Goal: Transaction & Acquisition: Purchase product/service

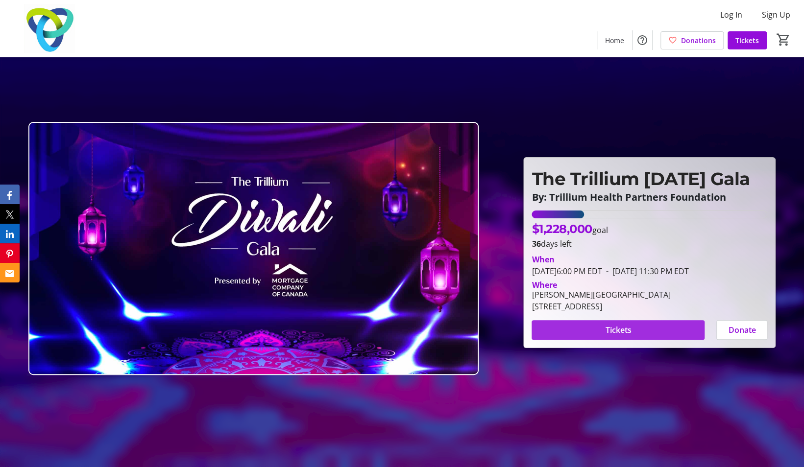
click at [611, 334] on span "Tickets" at bounding box center [618, 330] width 26 height 12
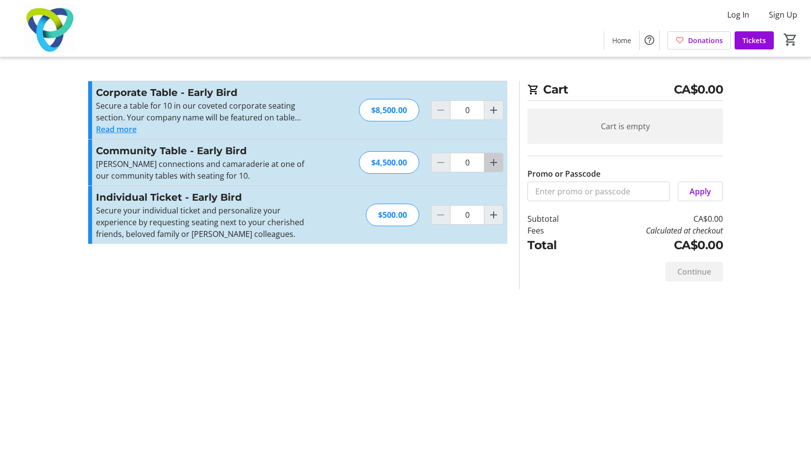
click at [496, 158] on mat-icon "Increment by one" at bounding box center [494, 163] width 12 height 12
type input "1"
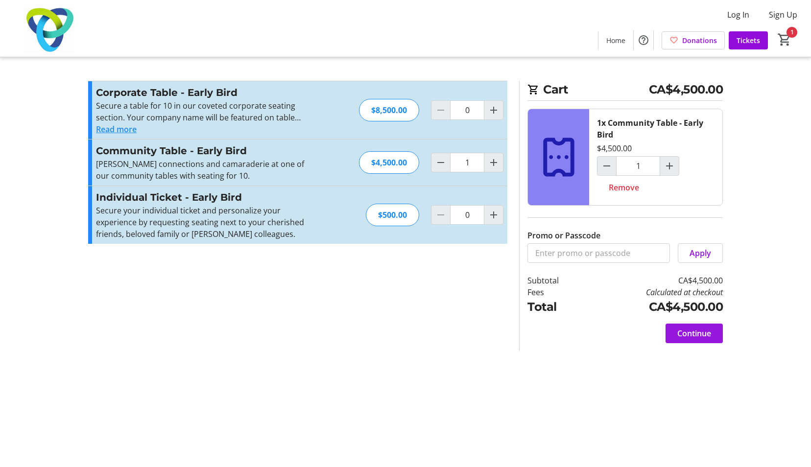
click at [708, 331] on span "Continue" at bounding box center [695, 334] width 34 height 12
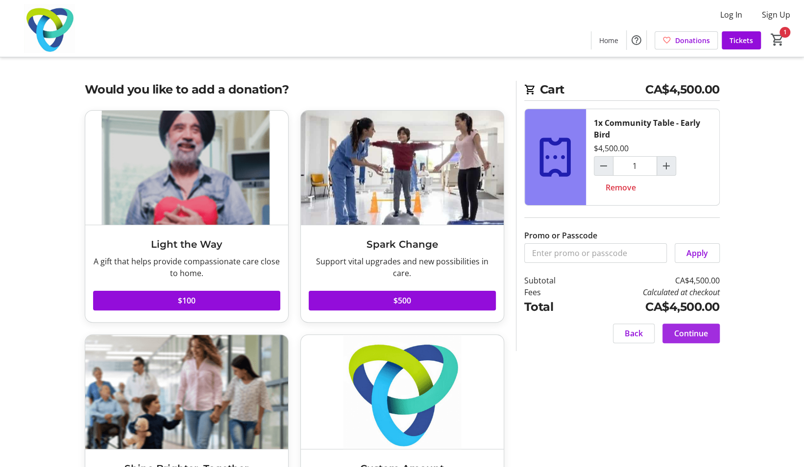
click at [708, 331] on span at bounding box center [690, 334] width 57 height 24
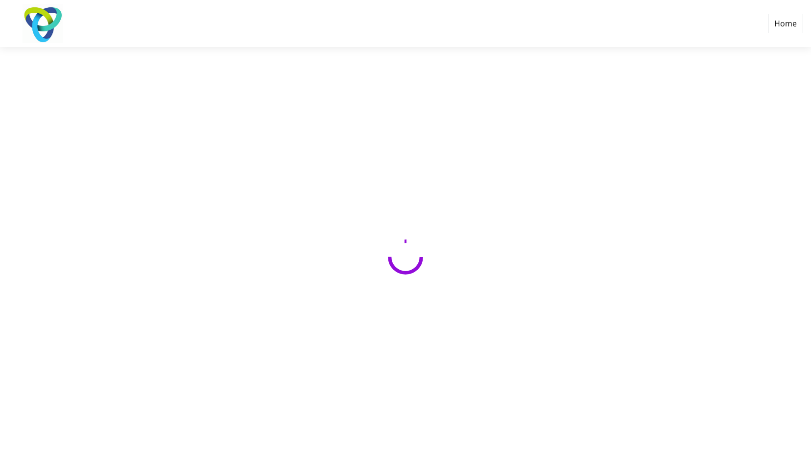
select select "CA"
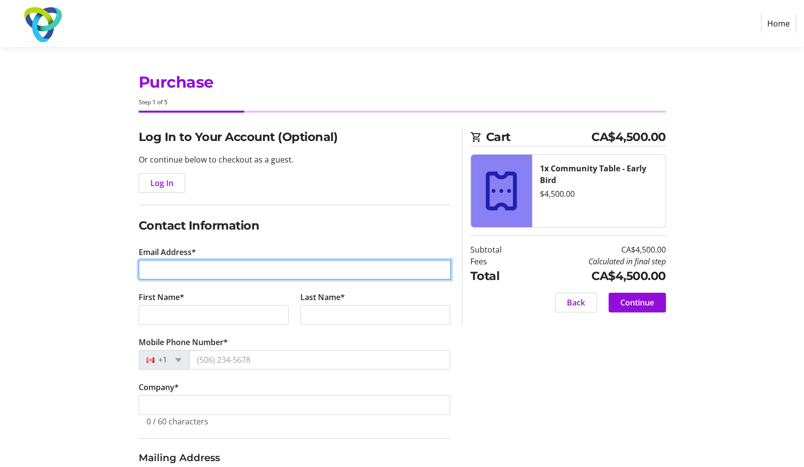
click at [254, 270] on input "Email Address*" at bounding box center [295, 270] width 312 height 20
type input "[EMAIL_ADDRESS][DOMAIN_NAME]"
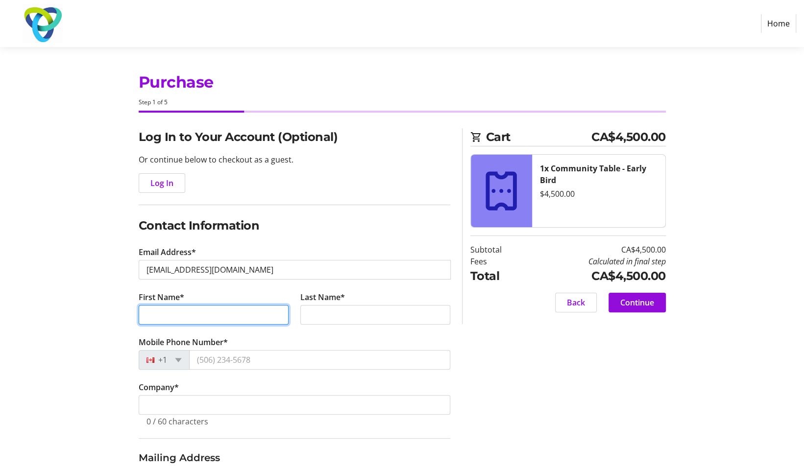
type input "[PERSON_NAME]"
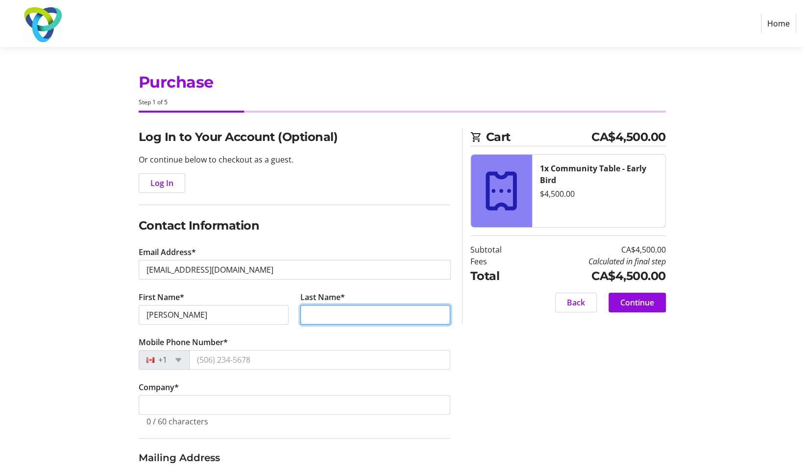
type input "Sohi"
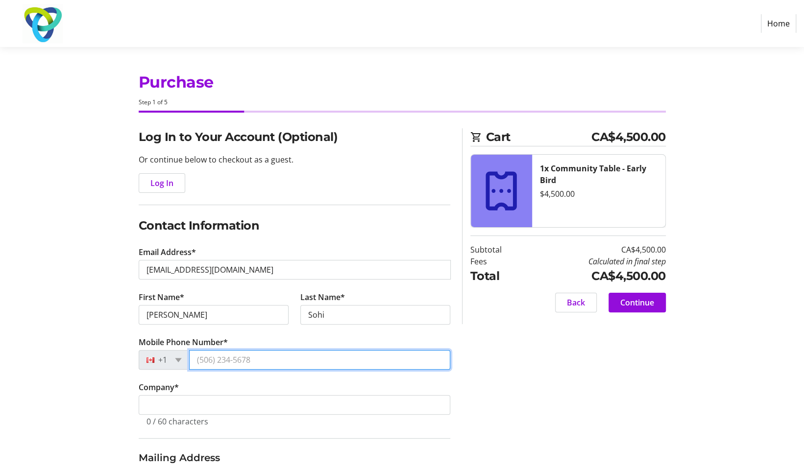
type input "[PHONE_NUMBER]"
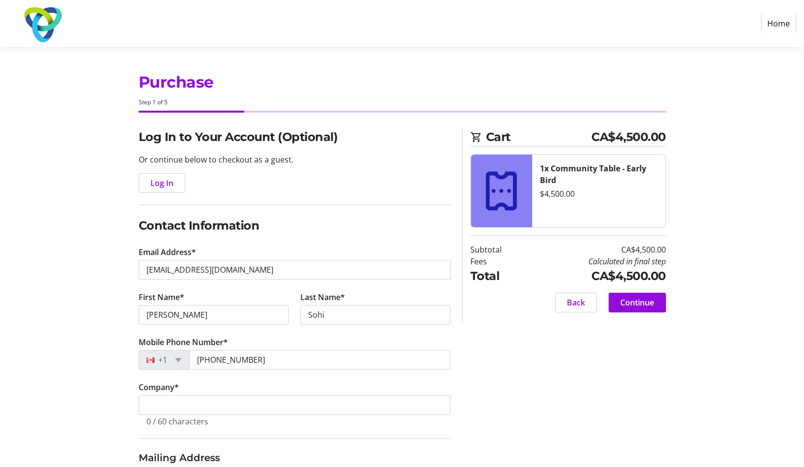
type input "8903 Creditview Road"
type input "CREDITVIEW ROAD"
type input "Brampton"
select select "ON"
type input "L6Y2X8"
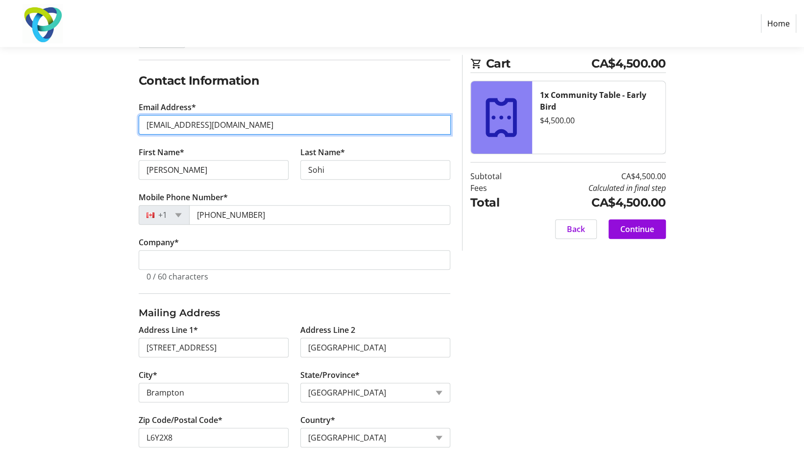
scroll to position [146, 0]
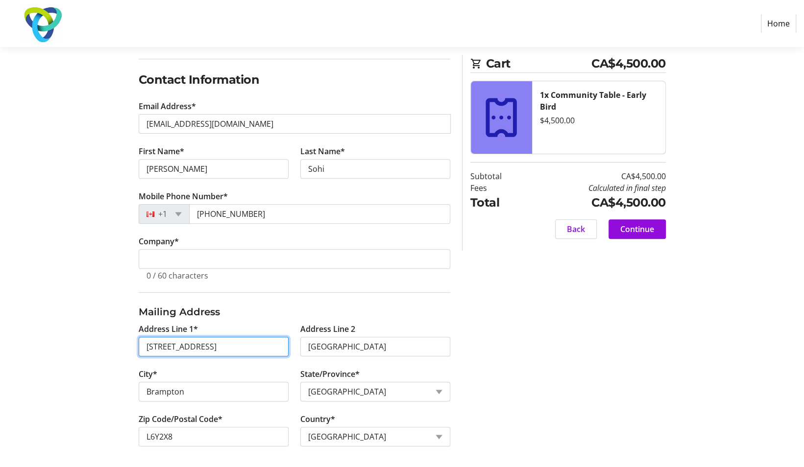
click at [235, 346] on input "8903 Creditview Road" at bounding box center [214, 347] width 150 height 20
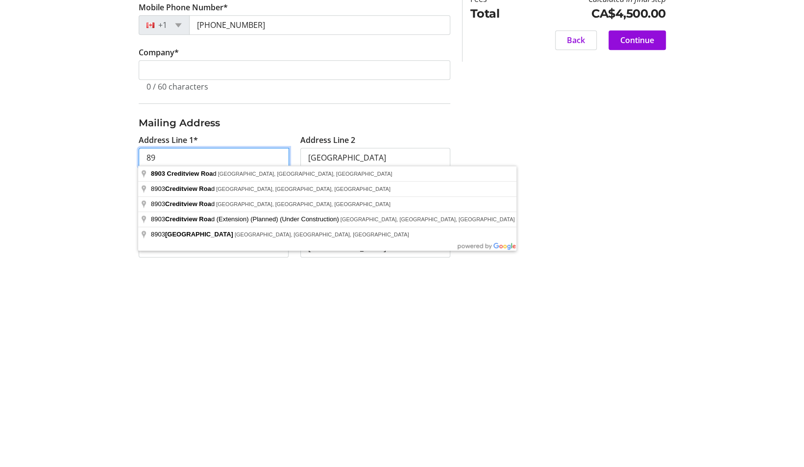
type input "8"
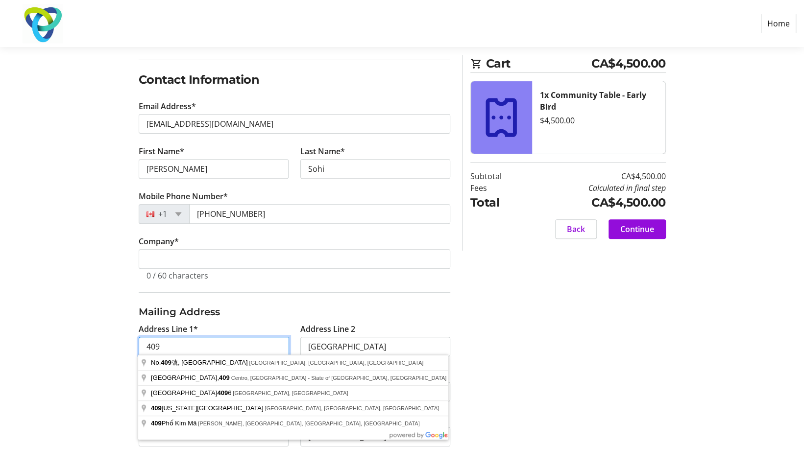
type input "409 Third Line"
click at [375, 344] on input "CREDITVIEW ROAD" at bounding box center [375, 347] width 150 height 20
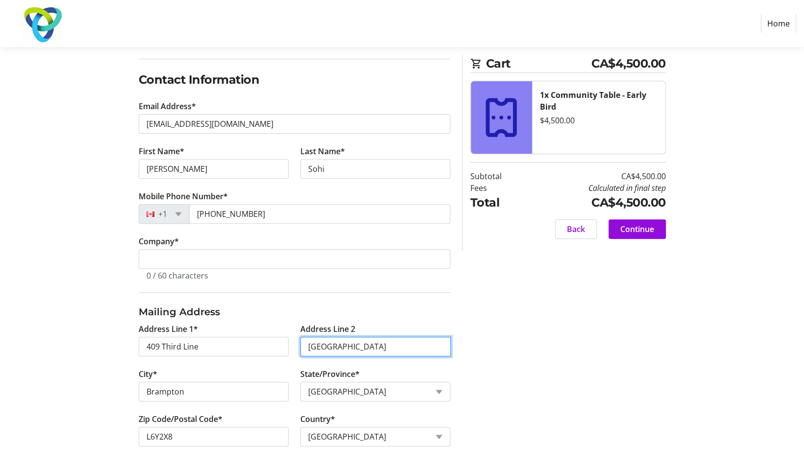
drag, startPoint x: 400, startPoint y: 342, endPoint x: 295, endPoint y: 338, distance: 104.4
click at [295, 338] on tr-form-field "Address Line 2 CREDITVIEW ROAD" at bounding box center [375, 345] width 162 height 45
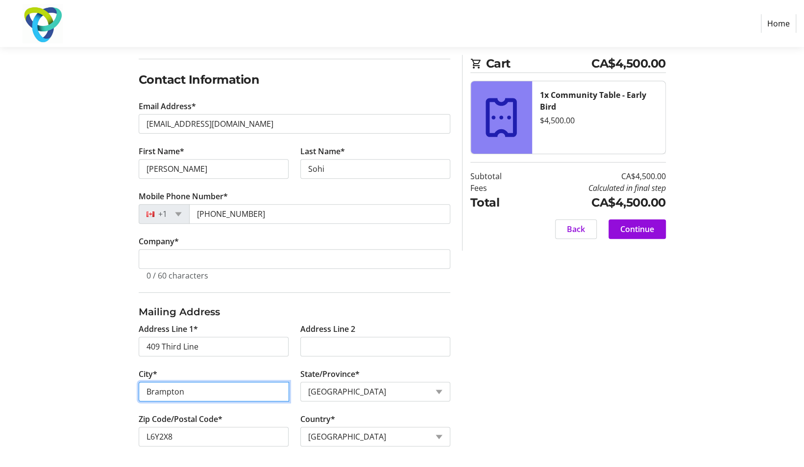
drag, startPoint x: 215, startPoint y: 393, endPoint x: 158, endPoint y: 388, distance: 57.6
click at [158, 388] on input "Brampton" at bounding box center [214, 392] width 150 height 20
drag, startPoint x: 197, startPoint y: 390, endPoint x: 92, endPoint y: 392, distance: 104.9
click at [92, 392] on div "Log In to Your Account (Optional) Or continue below to checkout as a guest. Log…" at bounding box center [402, 226] width 647 height 488
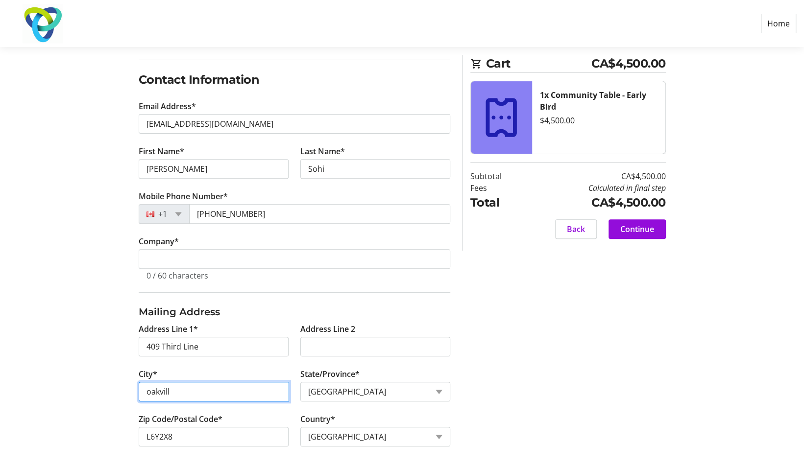
drag, startPoint x: 187, startPoint y: 394, endPoint x: 43, endPoint y: 375, distance: 145.3
click at [43, 375] on section "Purchase Step 1 of 5 Cart CA$4,500.00 1x Community Table - Early Bird $4,500.00…" at bounding box center [402, 185] width 804 height 569
click at [528, 364] on div "Log In to Your Account (Optional) Or continue below to checkout as a guest. Log…" at bounding box center [402, 226] width 647 height 488
click at [188, 386] on input "oakvill" at bounding box center [214, 392] width 150 height 20
click at [226, 389] on input "oakvill" at bounding box center [214, 392] width 150 height 20
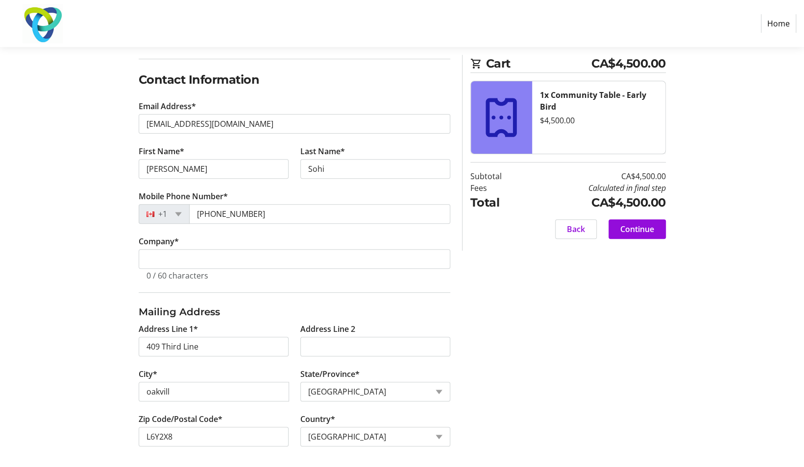
click at [546, 373] on div "Log In to Your Account (Optional) Or continue below to checkout as a guest. Log…" at bounding box center [402, 226] width 647 height 488
click at [195, 388] on input "oakvill" at bounding box center [214, 392] width 150 height 20
drag, startPoint x: 207, startPoint y: 394, endPoint x: 109, endPoint y: 386, distance: 98.8
click at [109, 386] on div "Log In to Your Account (Optional) Or continue below to checkout as a guest. Log…" at bounding box center [402, 226] width 647 height 488
click at [231, 389] on input "oakvill" at bounding box center [214, 392] width 150 height 20
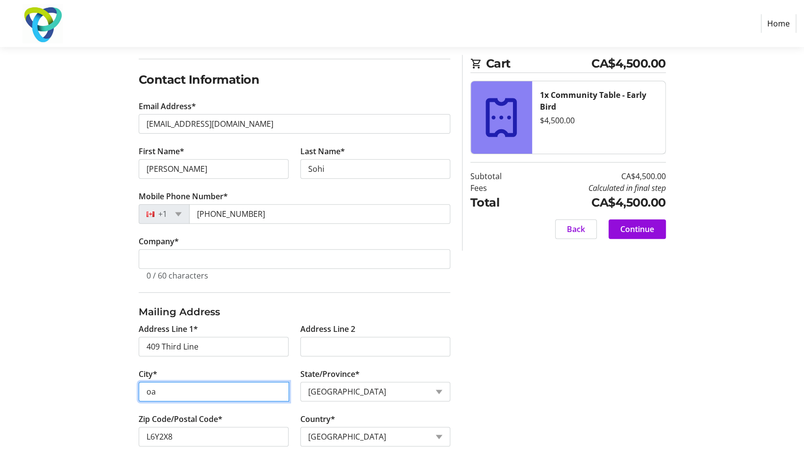
type input "o"
type input "Oakville"
click at [612, 392] on div "Log In to Your Account (Optional) Or continue below to checkout as a guest. Log…" at bounding box center [402, 226] width 647 height 488
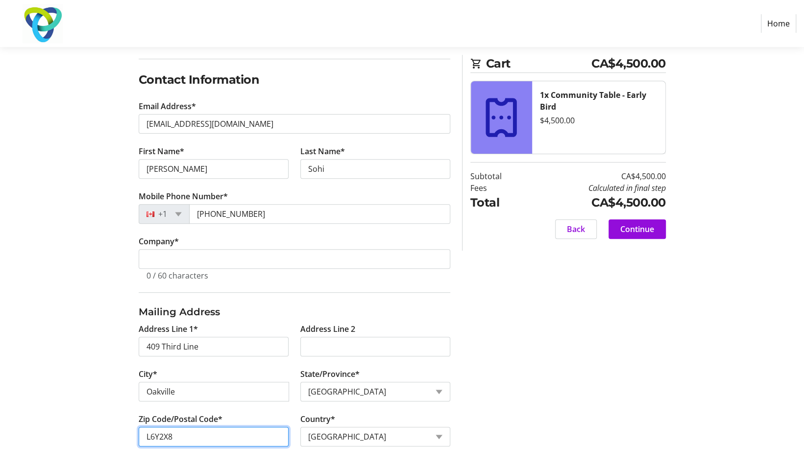
click at [200, 432] on input "L6Y2X8" at bounding box center [214, 437] width 150 height 20
type input "L6L4A6"
click at [552, 420] on div "Log In to Your Account (Optional) Or continue below to checkout as a guest. Log…" at bounding box center [402, 226] width 647 height 488
click at [643, 230] on span "Continue" at bounding box center [637, 229] width 34 height 12
click at [635, 232] on span "Continue" at bounding box center [637, 229] width 34 height 12
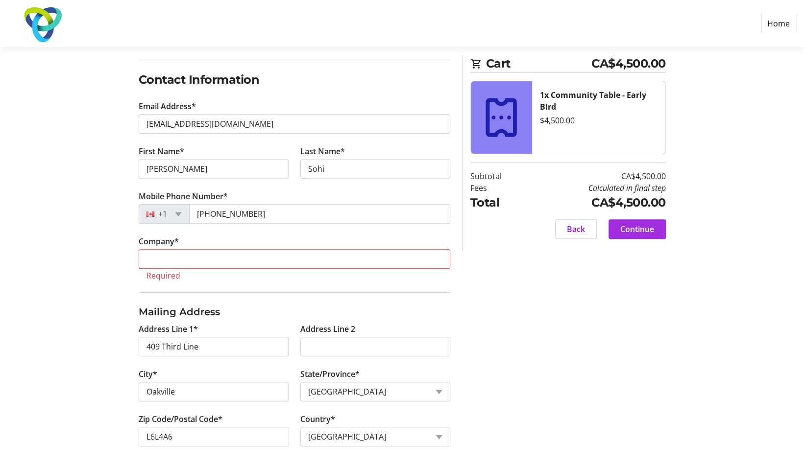
click at [649, 226] on span "Continue" at bounding box center [637, 229] width 34 height 12
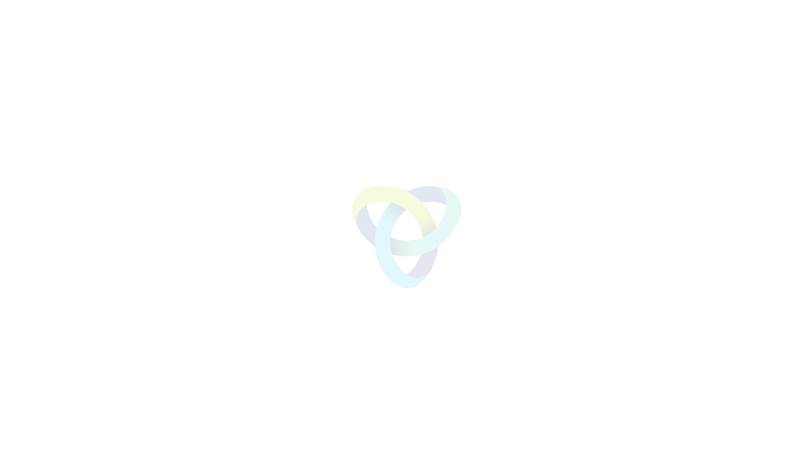
select select "ON"
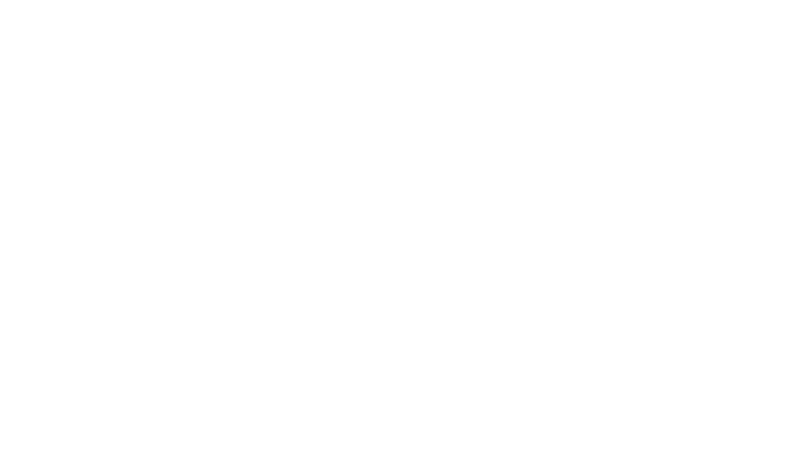
select select "CA"
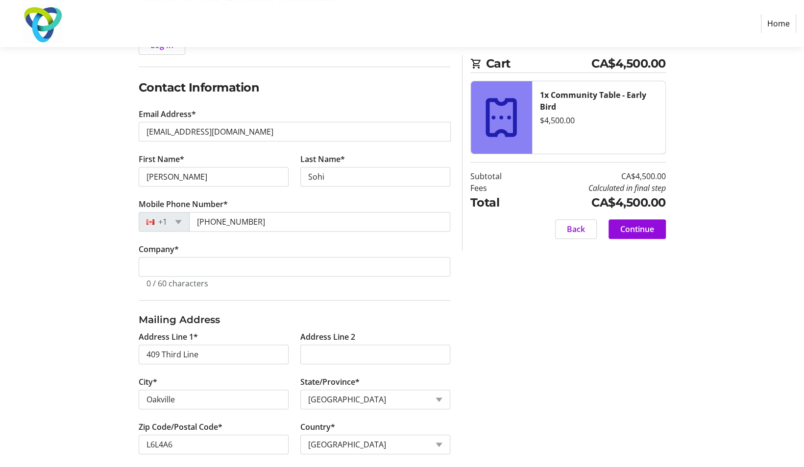
scroll to position [146, 0]
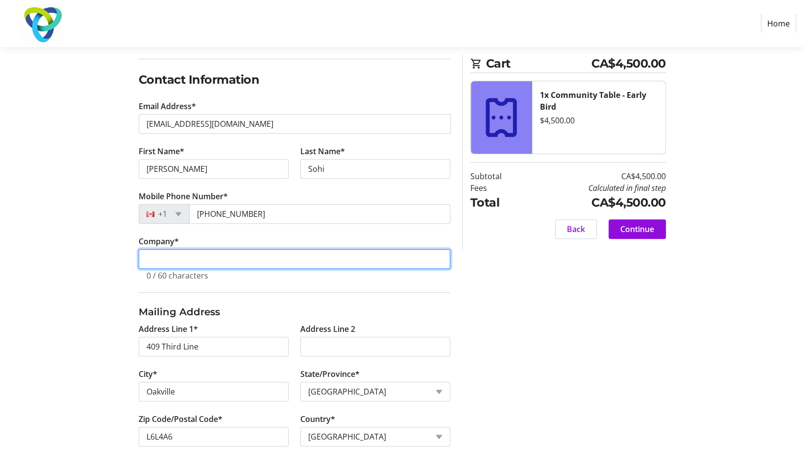
click at [225, 259] on input "Company *" at bounding box center [295, 259] width 312 height 20
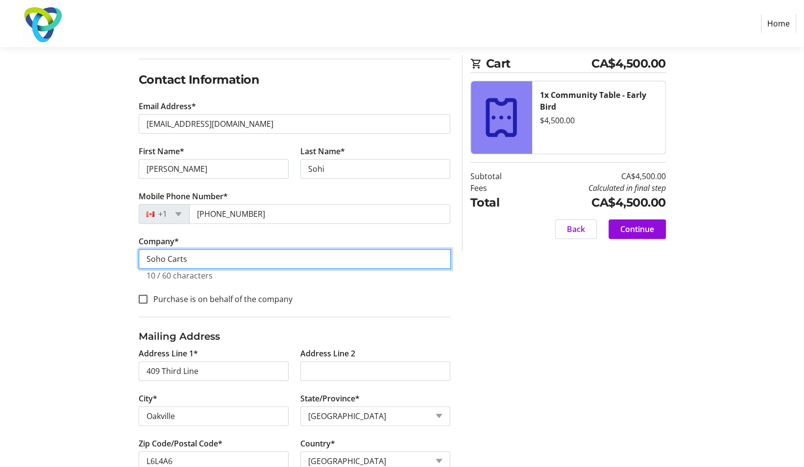
type input "Soho Carts"
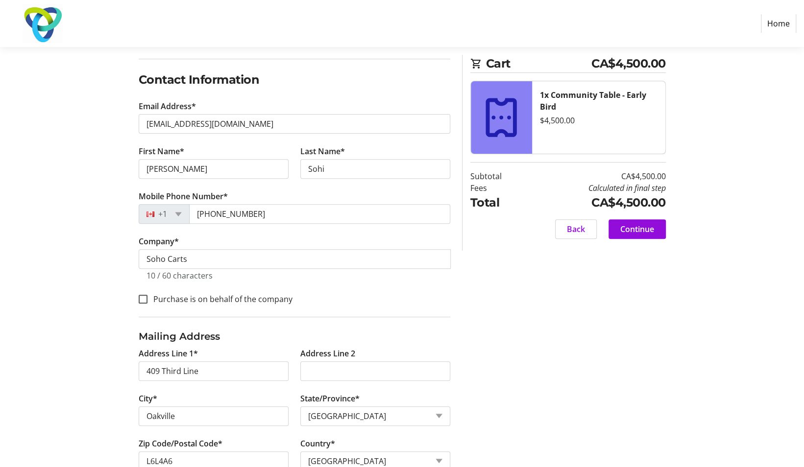
click at [563, 337] on div "Log In to Your Account (Optional) Or continue below to checkout as a guest. Log…" at bounding box center [402, 238] width 647 height 513
click at [144, 299] on input "Purchase is on behalf of the company" at bounding box center [143, 299] width 9 height 9
checkbox input "true"
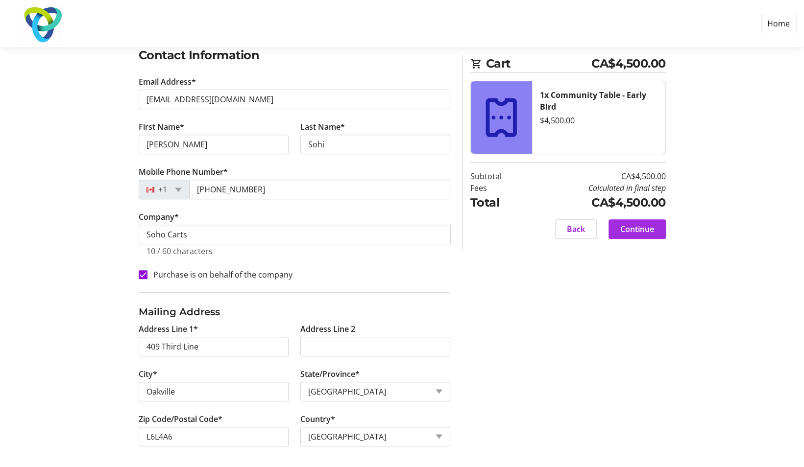
click at [655, 229] on span at bounding box center [637, 230] width 57 height 24
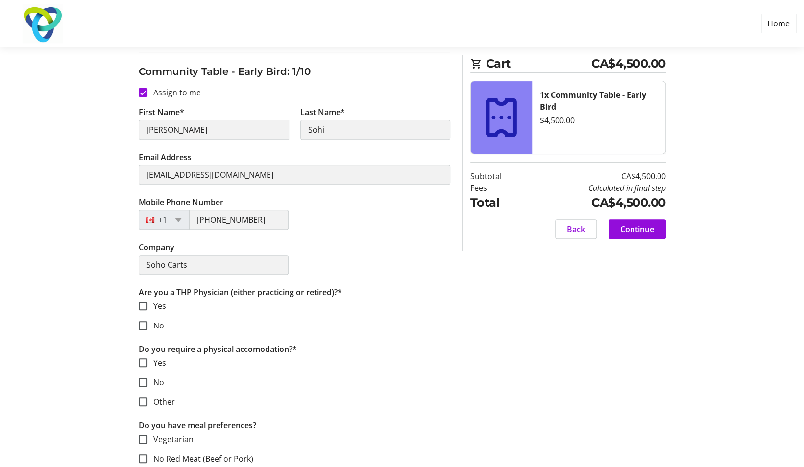
scroll to position [150, 0]
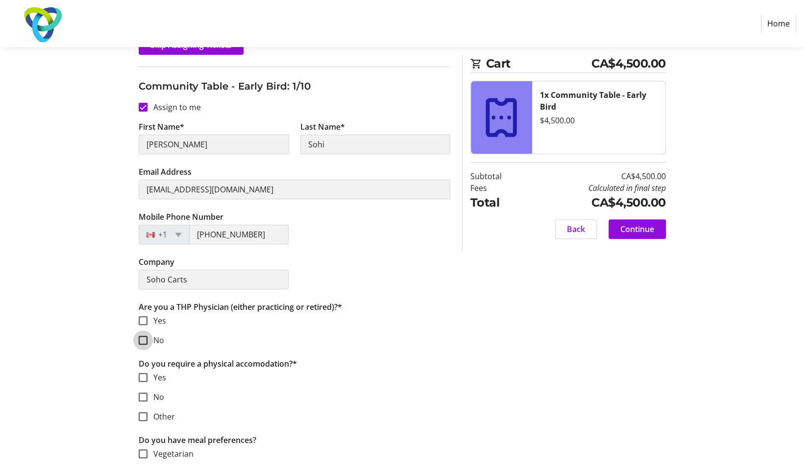
click at [144, 340] on input "No" at bounding box center [143, 340] width 9 height 9
checkbox input "true"
click at [144, 397] on input "No" at bounding box center [143, 397] width 9 height 9
checkbox input "true"
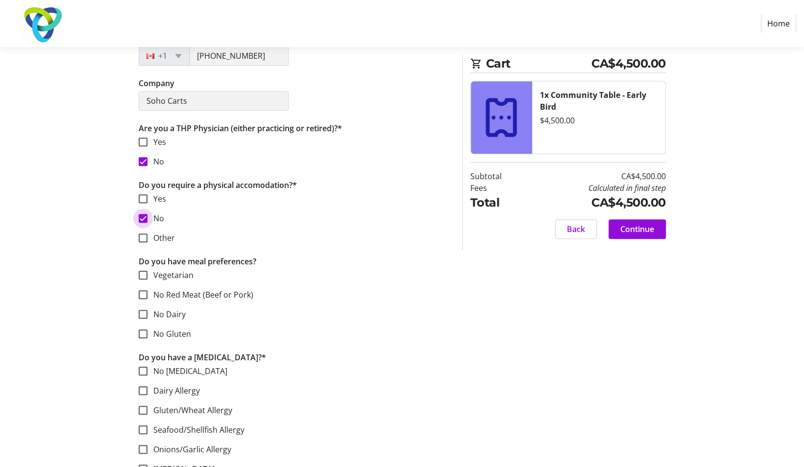
scroll to position [326, 0]
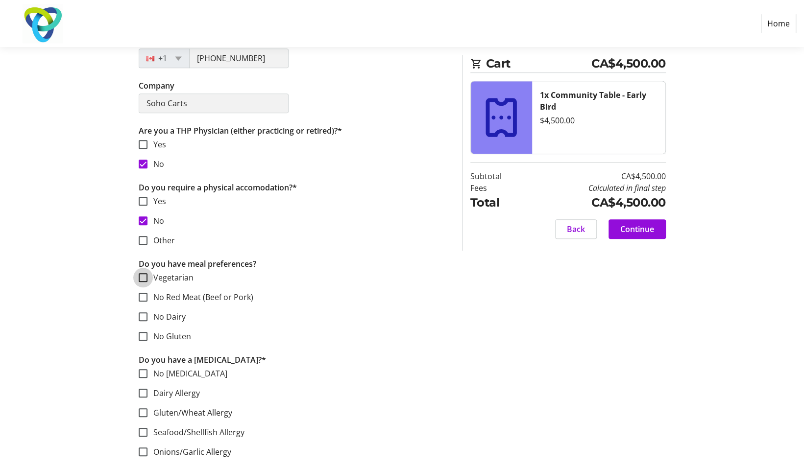
click at [143, 276] on input "Vegetarian" at bounding box center [143, 277] width 9 height 9
checkbox input "true"
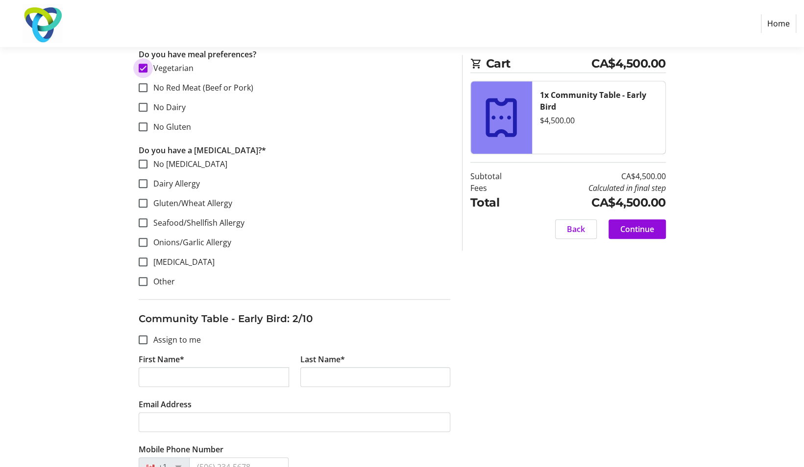
scroll to position [537, 0]
click at [144, 261] on input "[MEDICAL_DATA]" at bounding box center [143, 261] width 9 height 9
checkbox input "true"
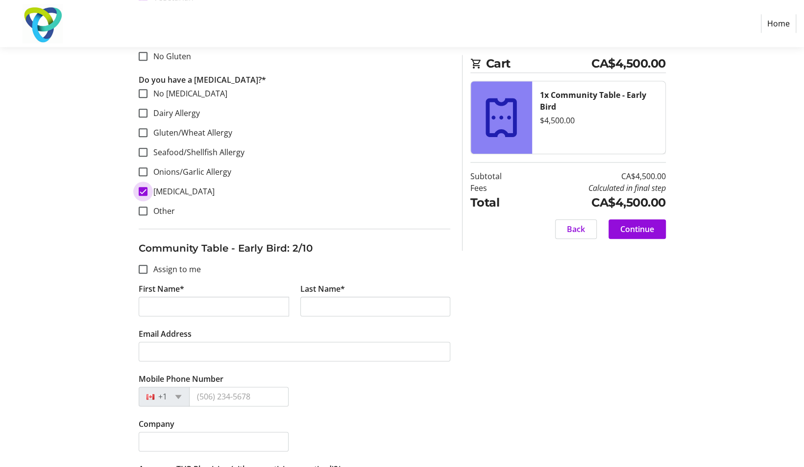
scroll to position [611, 0]
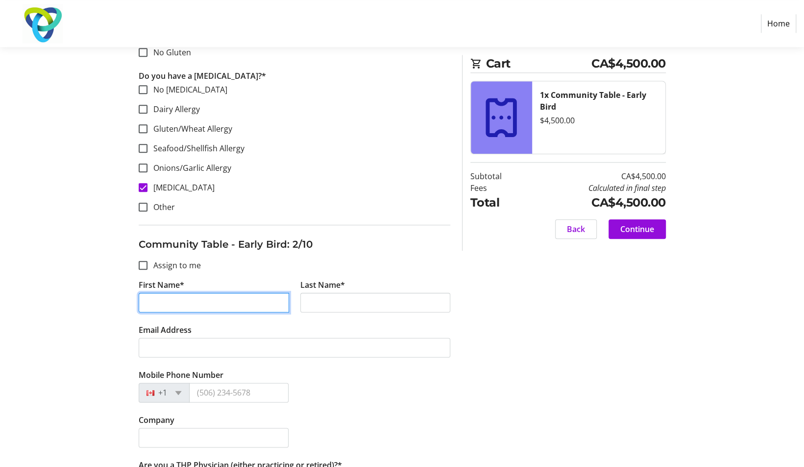
click at [168, 300] on input "First Name*" at bounding box center [214, 303] width 150 height 20
type input "[PERSON_NAME]"
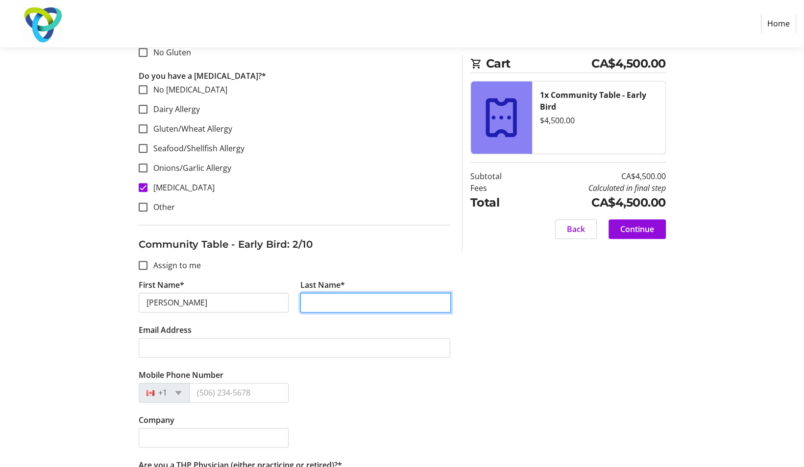
click at [315, 306] on input "Last Name*" at bounding box center [375, 303] width 150 height 20
type input "Sohi"
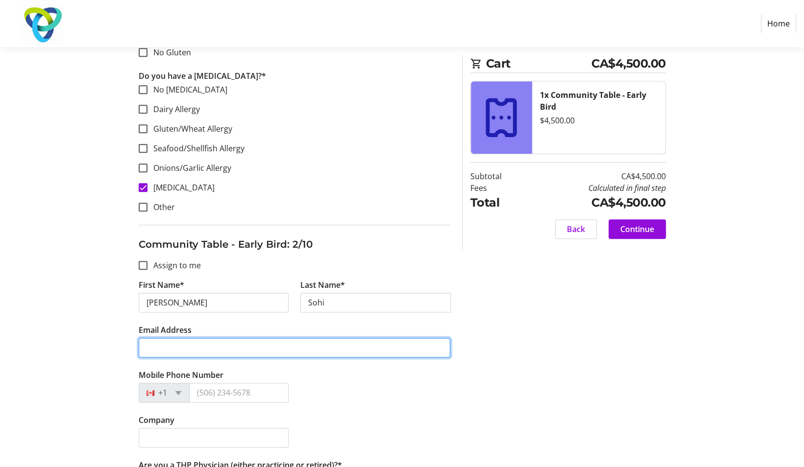
click at [229, 349] on input "Email Address" at bounding box center [295, 348] width 312 height 20
click at [252, 351] on input "Email Address" at bounding box center [295, 348] width 312 height 20
type input "[EMAIL_ADDRESS][DOMAIN_NAME]"
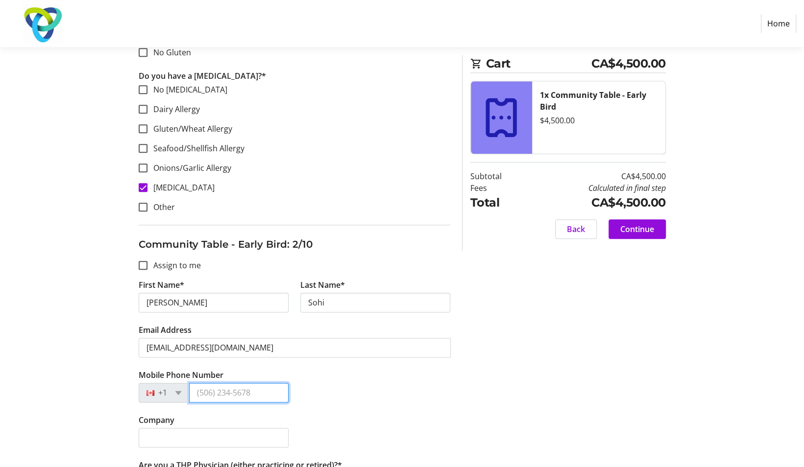
click at [240, 393] on input "Mobile Phone Number" at bounding box center [238, 393] width 99 height 20
click at [370, 397] on div "Mobile Phone Number +1" at bounding box center [294, 391] width 323 height 45
click at [230, 387] on input "Mobile Phone Number" at bounding box center [238, 393] width 99 height 20
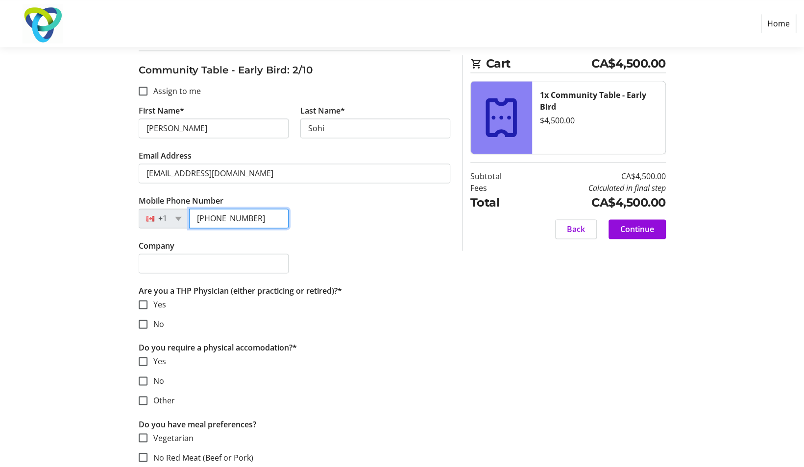
scroll to position [810, 0]
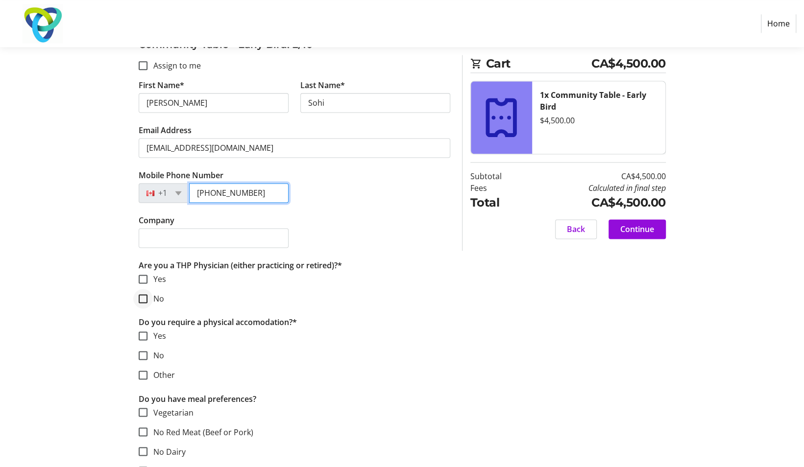
type input "[PHONE_NUMBER]"
click at [145, 294] on input "No" at bounding box center [143, 298] width 9 height 9
checkbox input "true"
click at [140, 358] on div at bounding box center [143, 356] width 24 height 24
checkbox input "true"
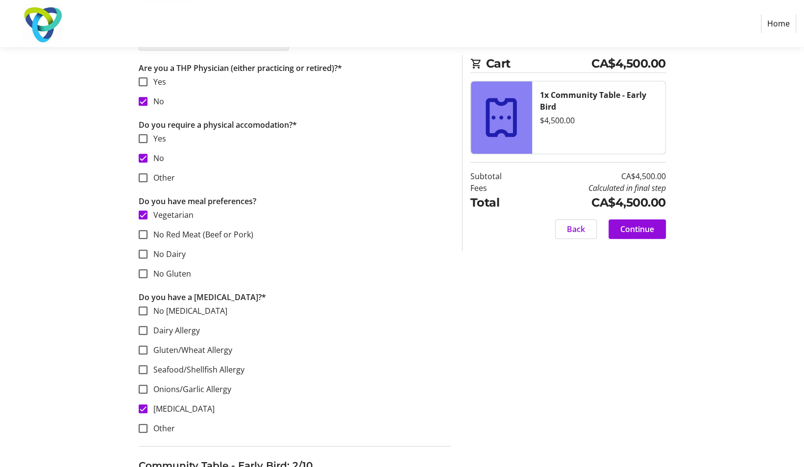
scroll to position [433, 0]
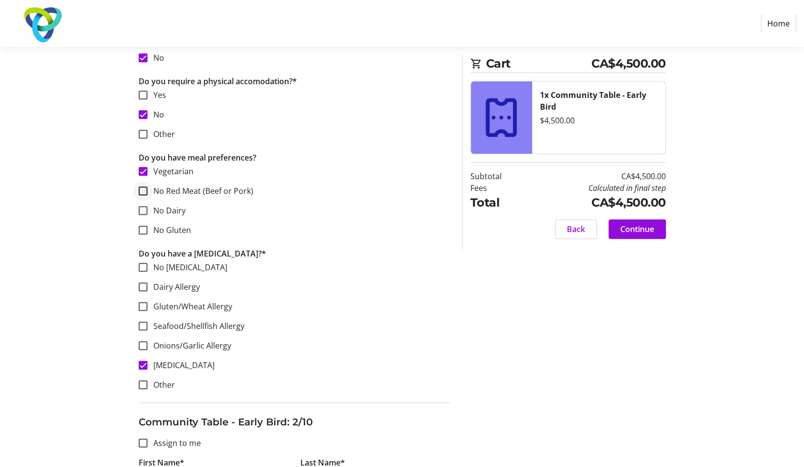
click at [140, 194] on div at bounding box center [143, 191] width 24 height 24
checkbox input "true"
click at [144, 171] on input "Vegetarian" at bounding box center [143, 171] width 9 height 9
checkbox input "false"
click at [151, 367] on div at bounding box center [143, 366] width 24 height 24
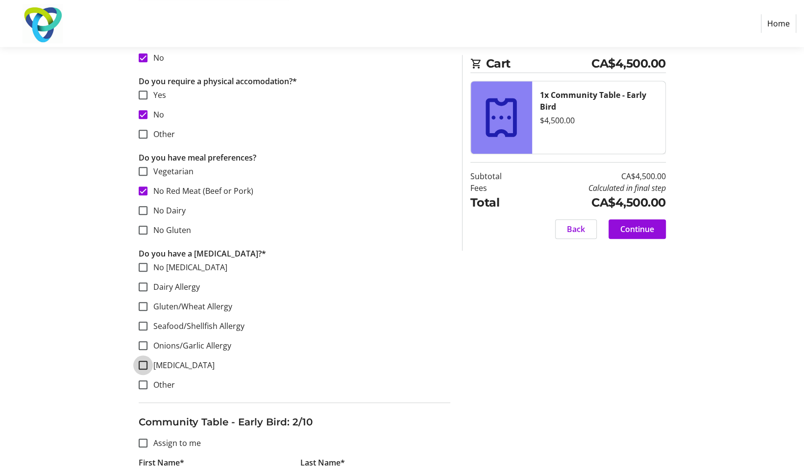
checkbox input "false"
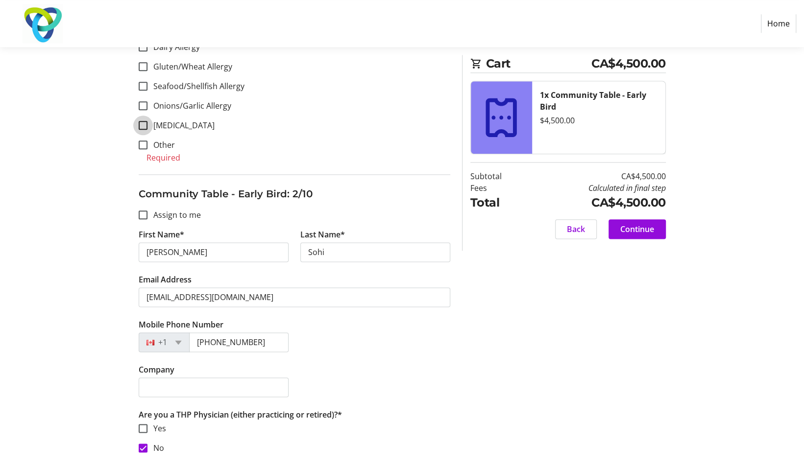
scroll to position [674, 0]
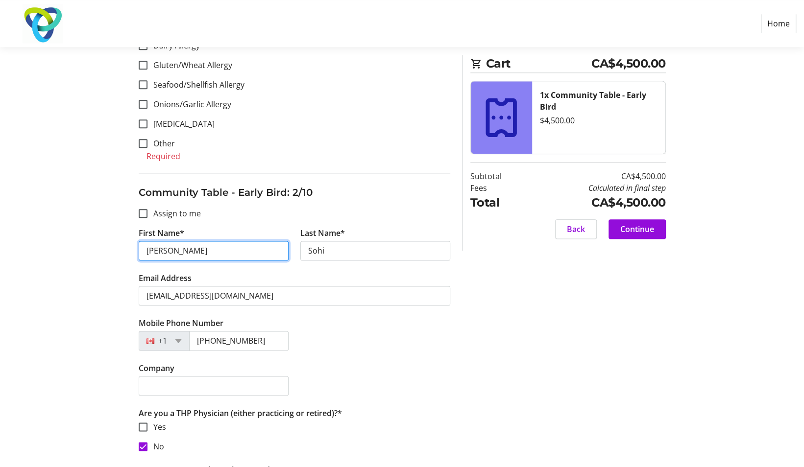
click at [249, 245] on input "[PERSON_NAME]" at bounding box center [214, 251] width 150 height 20
type input "J"
type input "[PERSON_NAME]"
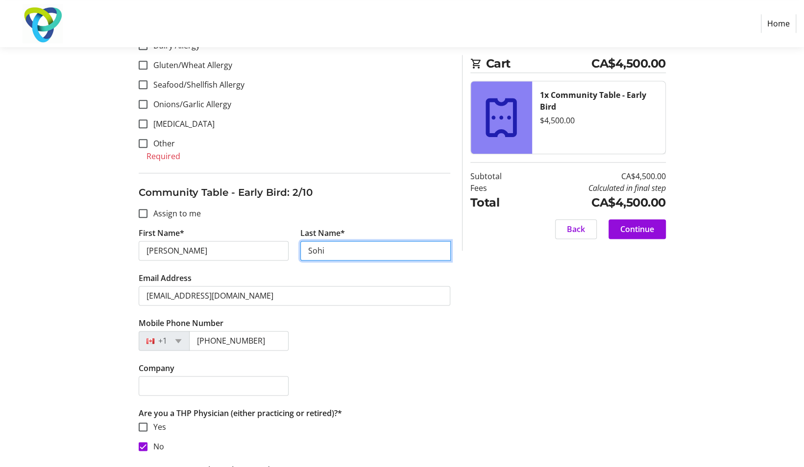
drag, startPoint x: 337, startPoint y: 256, endPoint x: 325, endPoint y: 252, distance: 12.9
click at [325, 252] on input "Sohi" at bounding box center [375, 251] width 150 height 20
drag, startPoint x: 339, startPoint y: 252, endPoint x: 280, endPoint y: 252, distance: 58.8
click at [280, 252] on div "First Name* [PERSON_NAME] Last Name* [PERSON_NAME]" at bounding box center [294, 249] width 323 height 45
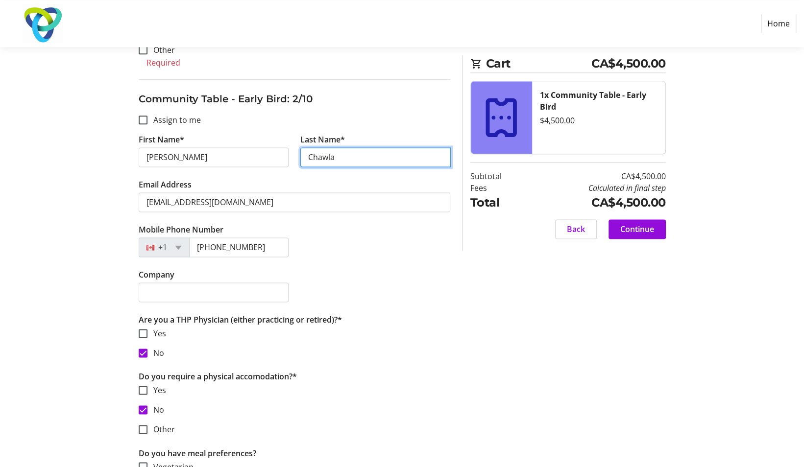
scroll to position [773, 0]
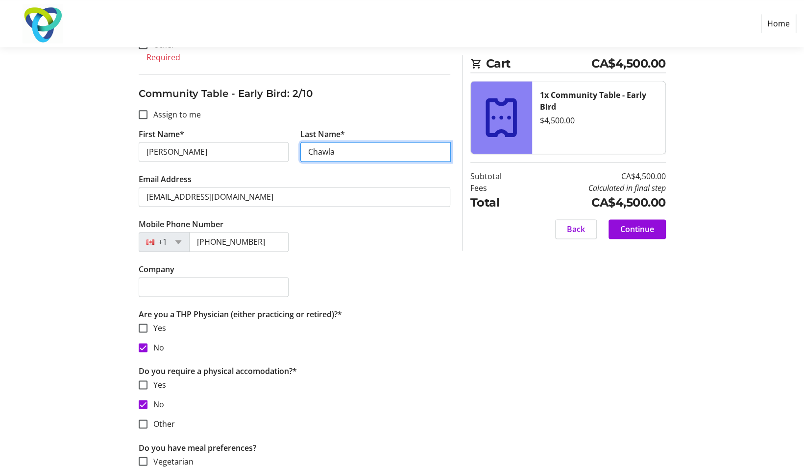
type input "Chawla"
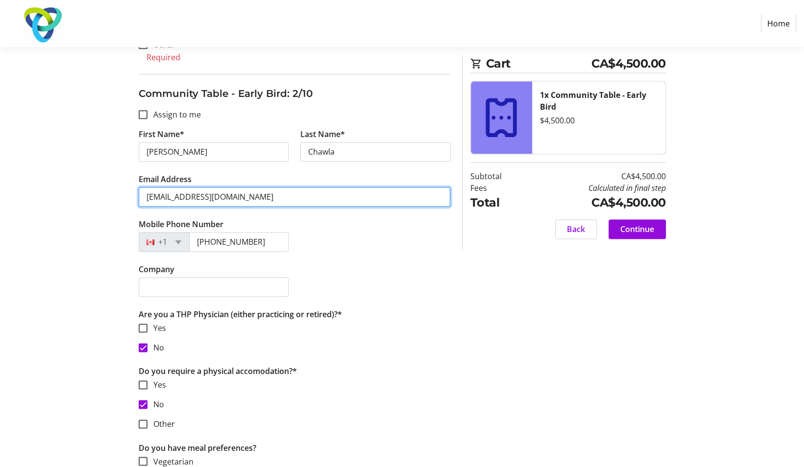
click at [289, 196] on input "[EMAIL_ADDRESS][DOMAIN_NAME]" at bounding box center [295, 197] width 312 height 20
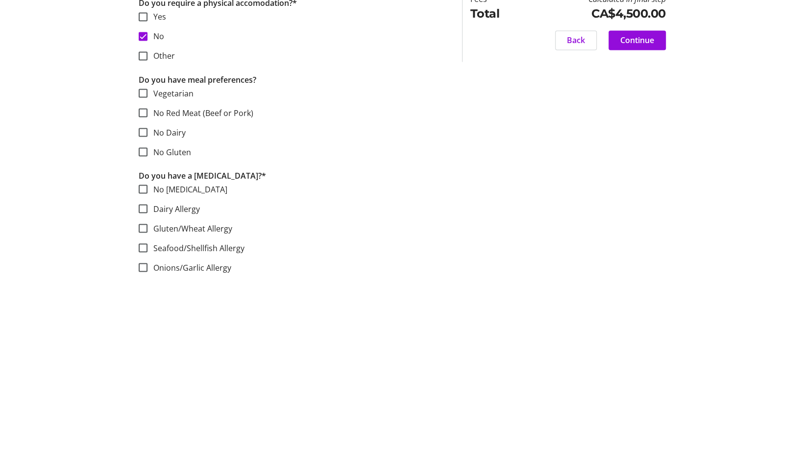
scroll to position [957, 0]
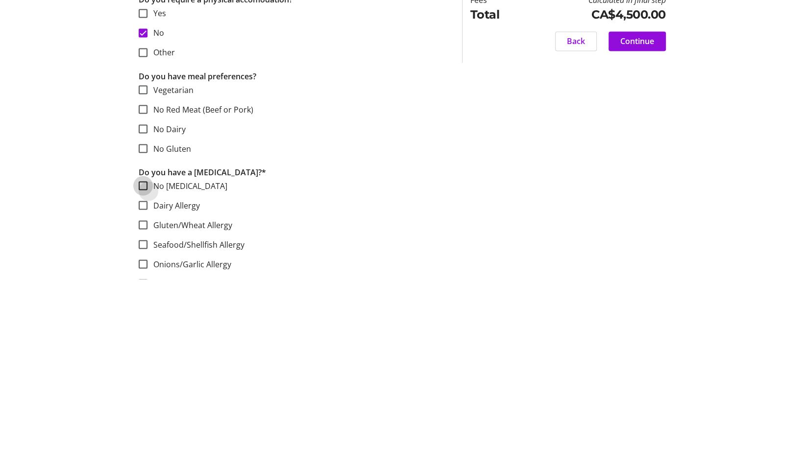
click at [140, 369] on input "No [MEDICAL_DATA]" at bounding box center [143, 373] width 9 height 9
checkbox input "true"
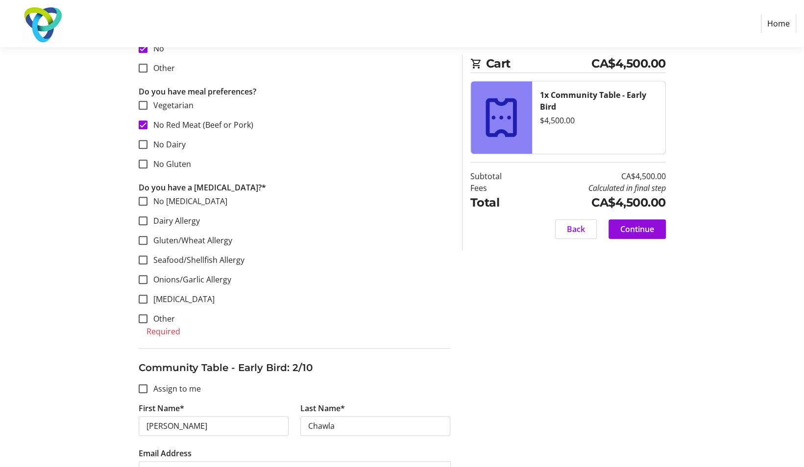
scroll to position [499, 0]
click at [150, 205] on div at bounding box center [143, 201] width 24 height 24
checkbox input "true"
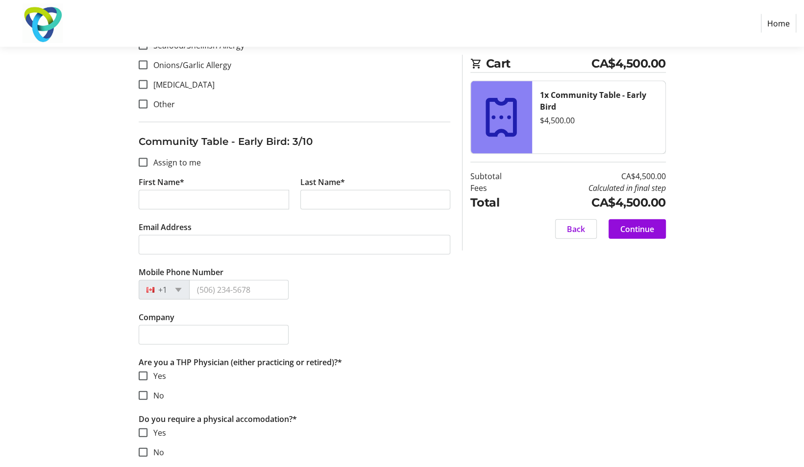
scroll to position [1329, 0]
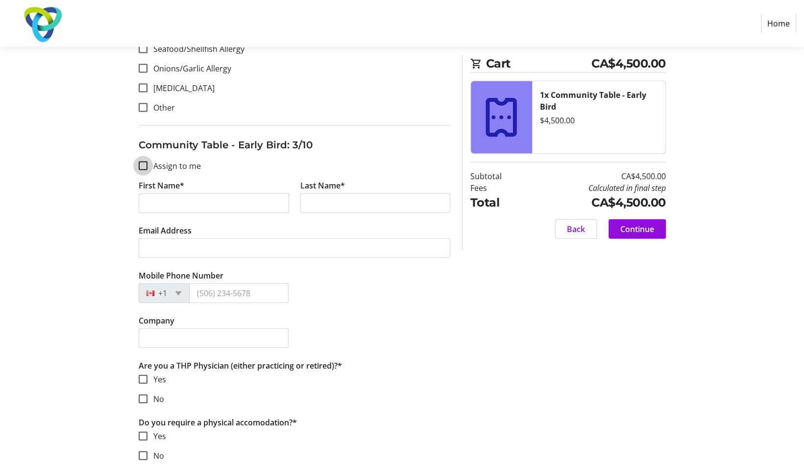
click at [141, 162] on input "Assign to me" at bounding box center [143, 166] width 9 height 9
checkbox input "true"
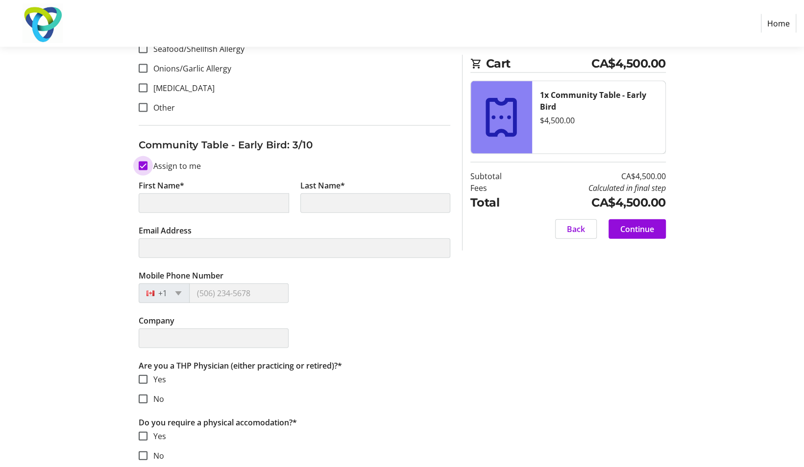
type input "[PERSON_NAME]"
type input "Sohi"
type input "[EMAIL_ADDRESS][DOMAIN_NAME]"
type input "[PHONE_NUMBER]"
type input "Soho Carts"
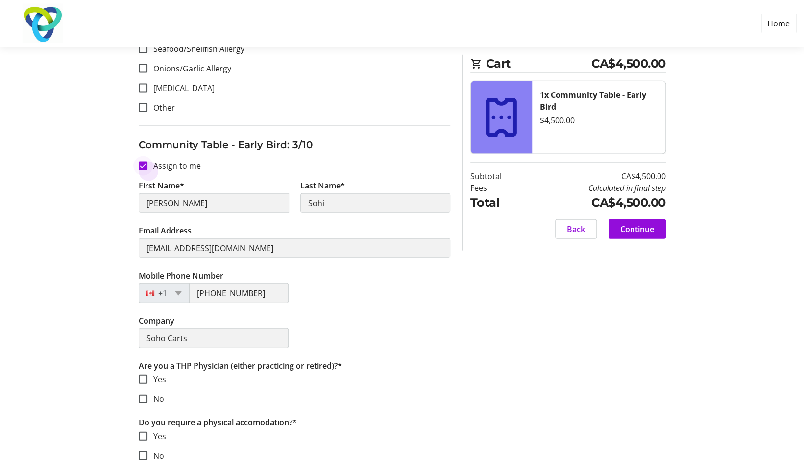
click at [136, 159] on div at bounding box center [143, 166] width 24 height 24
checkbox input "false"
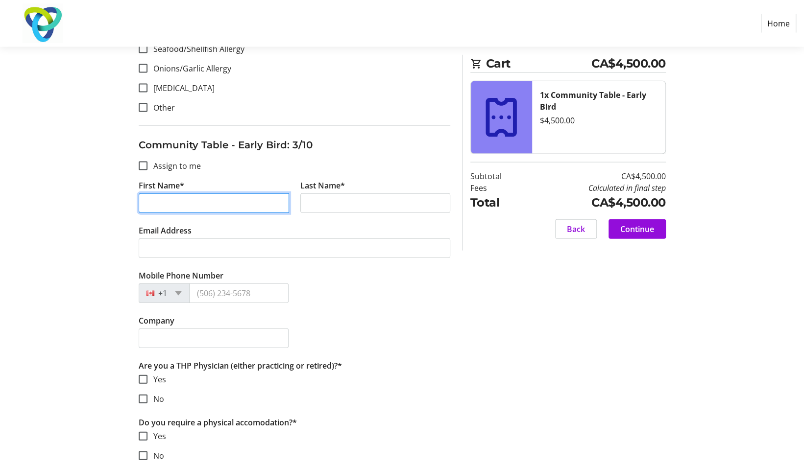
click at [174, 201] on input "First Name*" at bounding box center [214, 204] width 150 height 20
type input "Satyma"
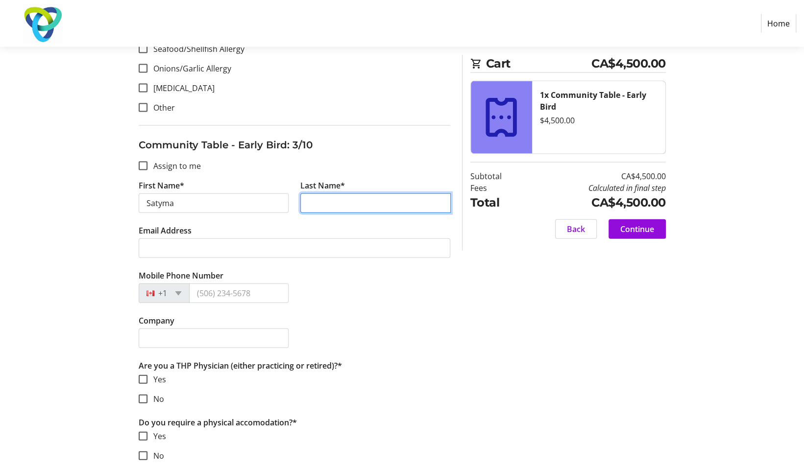
click at [340, 196] on input "Last Name*" at bounding box center [375, 204] width 150 height 20
type input "[PERSON_NAME]"
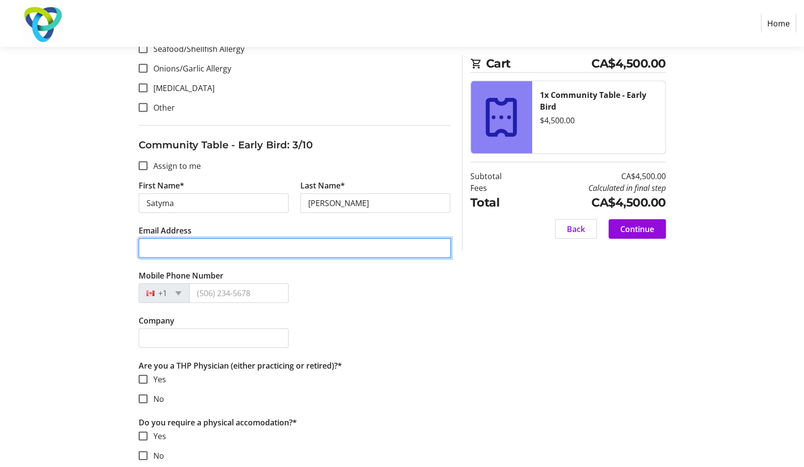
drag, startPoint x: 297, startPoint y: 249, endPoint x: 296, endPoint y: 244, distance: 5.1
click at [296, 244] on input "Email Address" at bounding box center [295, 249] width 312 height 20
type input "[EMAIL_ADDRESS][DOMAIN_NAME]"
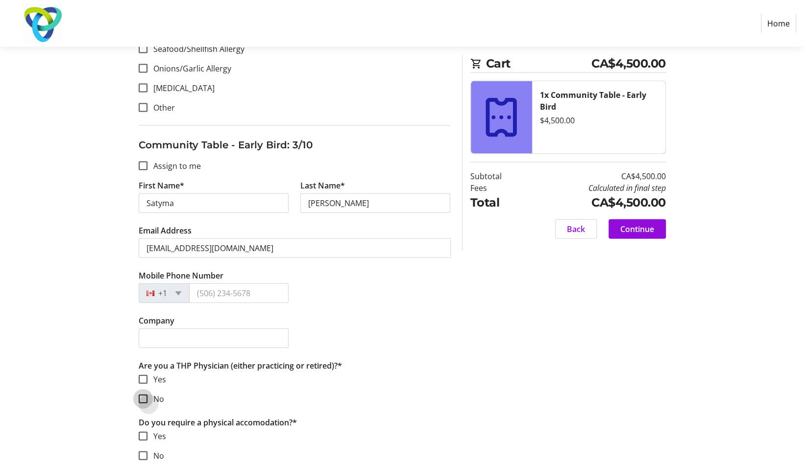
click at [145, 395] on input "No" at bounding box center [143, 399] width 9 height 9
checkbox input "true"
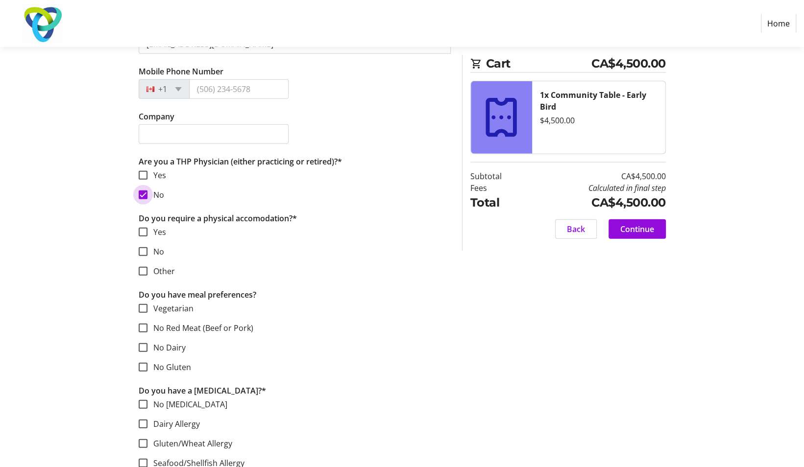
scroll to position [1535, 0]
click at [145, 249] on input "No" at bounding box center [143, 250] width 9 height 9
checkbox input "true"
click at [142, 307] on input "Vegetarian" at bounding box center [143, 307] width 9 height 9
checkbox input "true"
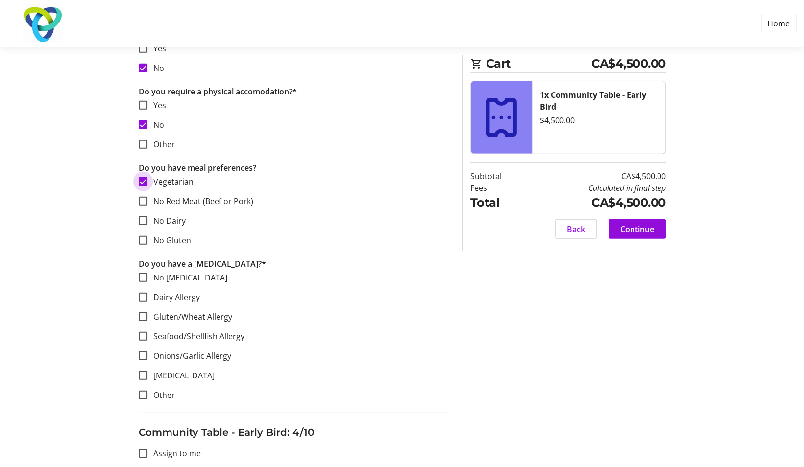
scroll to position [1663, 0]
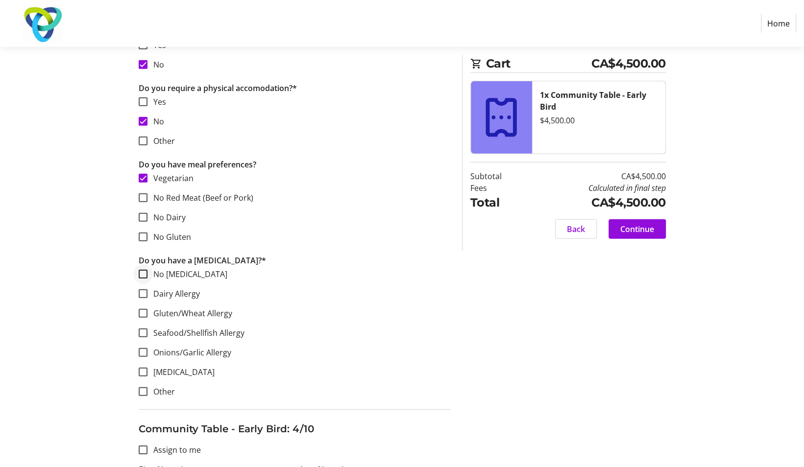
click at [136, 274] on div at bounding box center [143, 275] width 24 height 24
checkbox input "true"
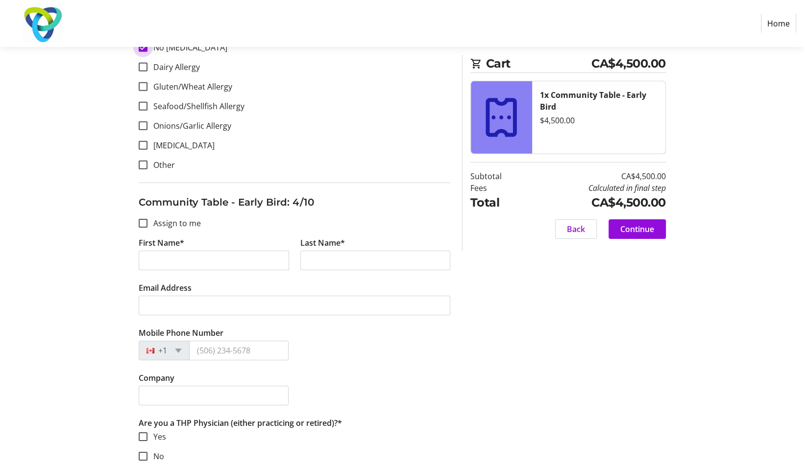
scroll to position [1898, 0]
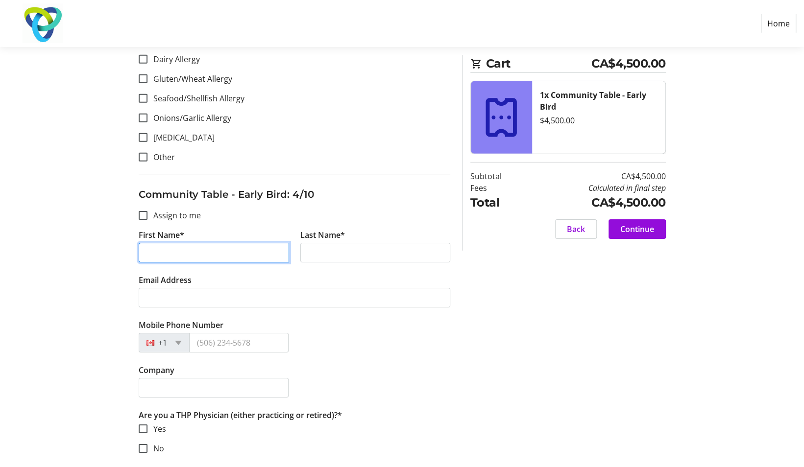
click at [207, 251] on input "First Name*" at bounding box center [214, 253] width 150 height 20
type input "[PERSON_NAME]"
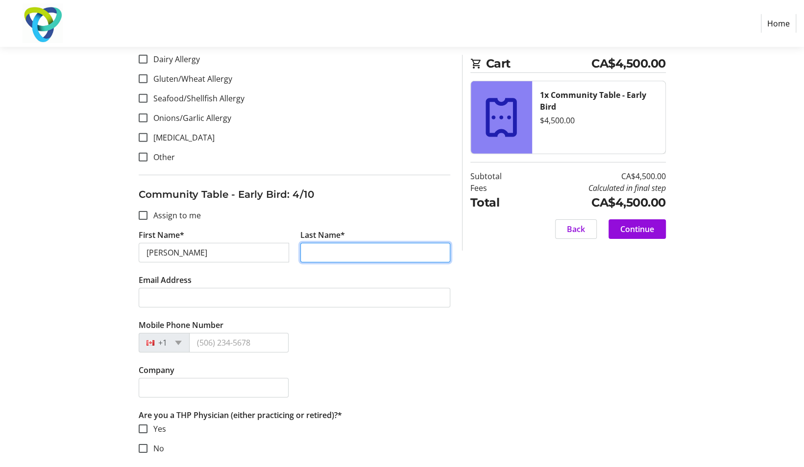
click at [325, 243] on input "Last Name*" at bounding box center [375, 253] width 150 height 20
type input "[PERSON_NAME]"
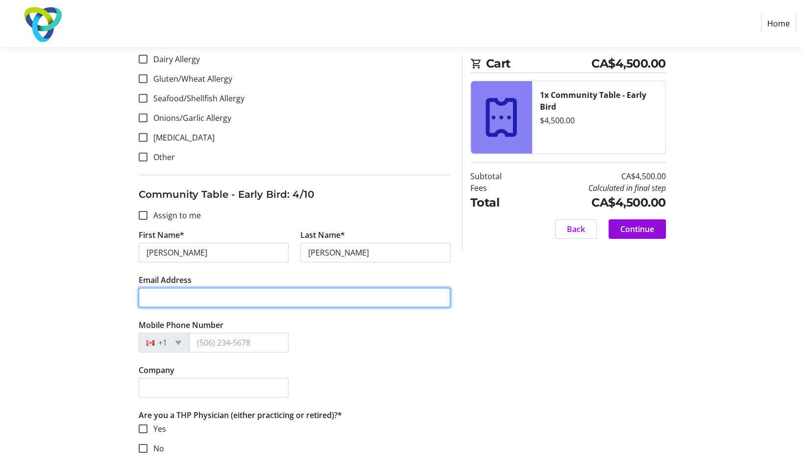
click at [259, 293] on input "Email Address" at bounding box center [295, 298] width 312 height 20
type input "[EMAIL_ADDRESS][DOMAIN_NAME]"
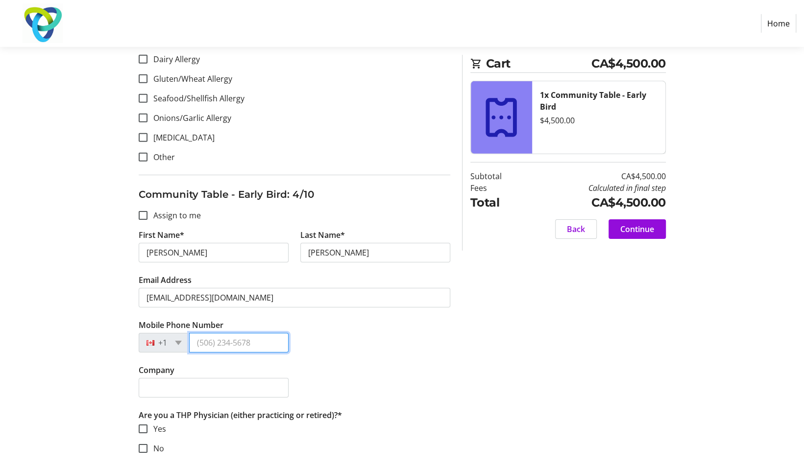
click at [215, 340] on input "Mobile Phone Number" at bounding box center [238, 343] width 99 height 20
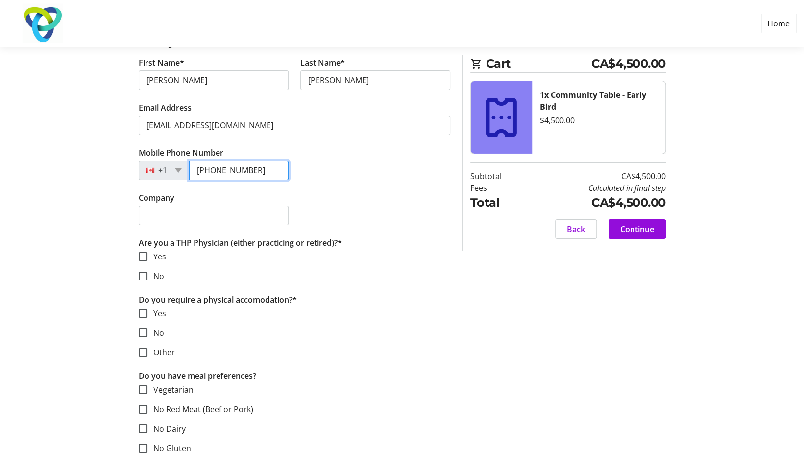
scroll to position [2113, 0]
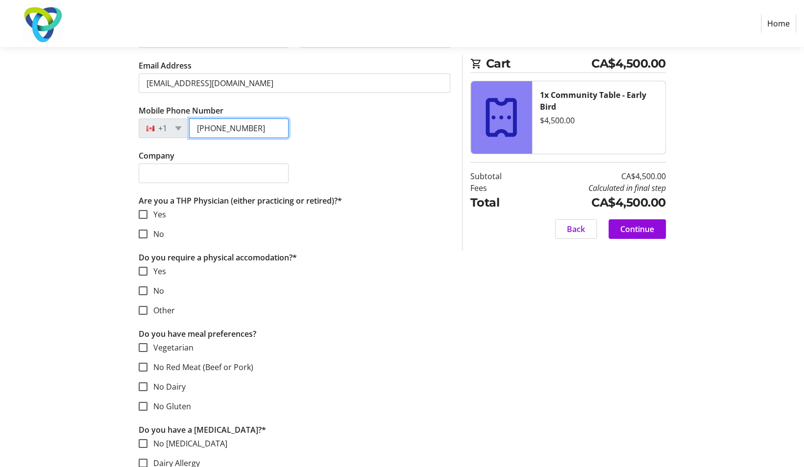
type input "[PHONE_NUMBER]"
click at [142, 232] on input "No" at bounding box center [143, 234] width 9 height 9
checkbox input "true"
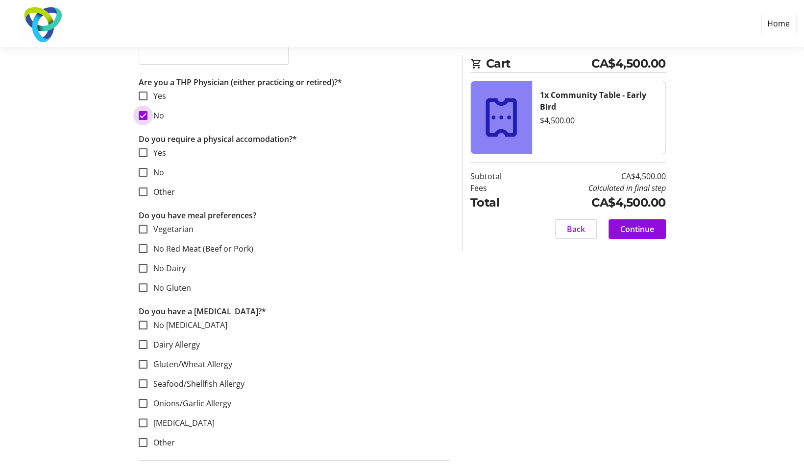
scroll to position [2229, 0]
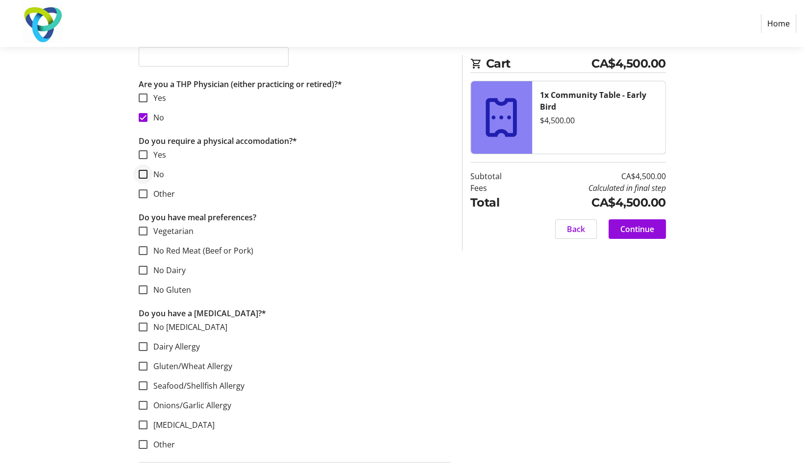
click at [143, 164] on div at bounding box center [143, 175] width 24 height 24
checkbox input "true"
click at [145, 421] on input "[MEDICAL_DATA]" at bounding box center [143, 425] width 9 height 9
checkbox input "true"
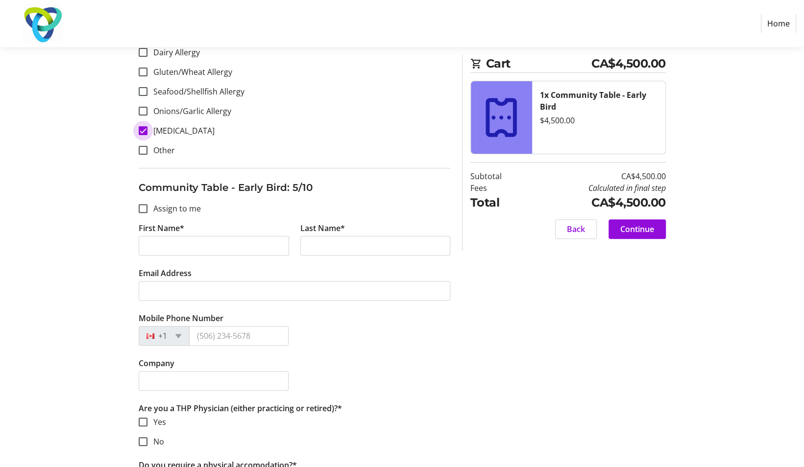
scroll to position [2517, 0]
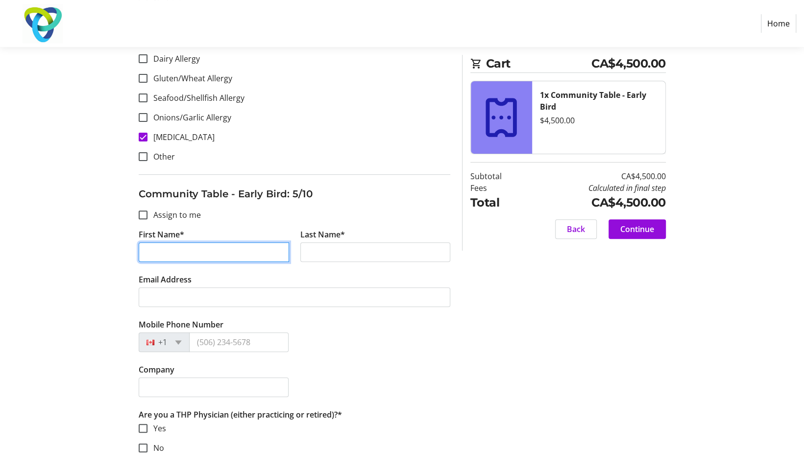
click at [210, 251] on input "First Name*" at bounding box center [214, 253] width 150 height 20
type input "Sheetal"
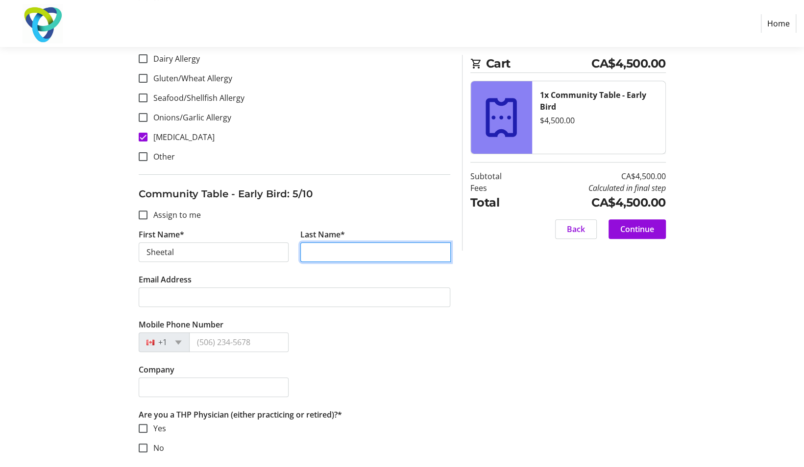
click at [351, 252] on input "Last Name*" at bounding box center [375, 253] width 150 height 20
type input "Malhotra"
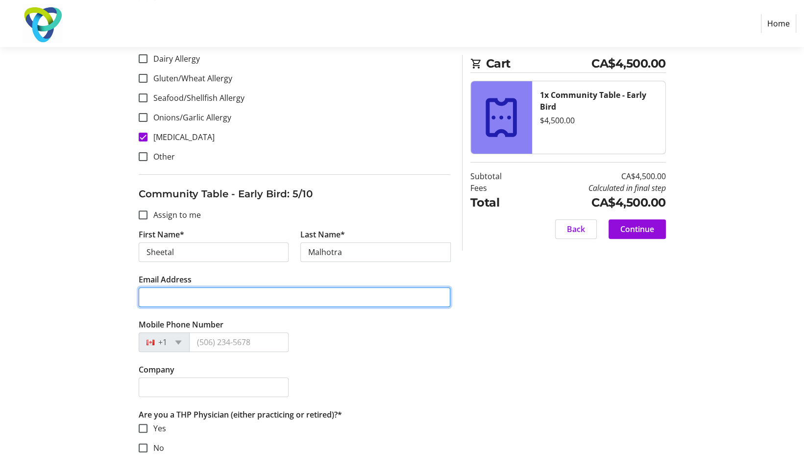
click at [298, 288] on input "Email Address" at bounding box center [295, 298] width 312 height 20
type input "[EMAIL_ADDRESS][DOMAIN_NAME]"
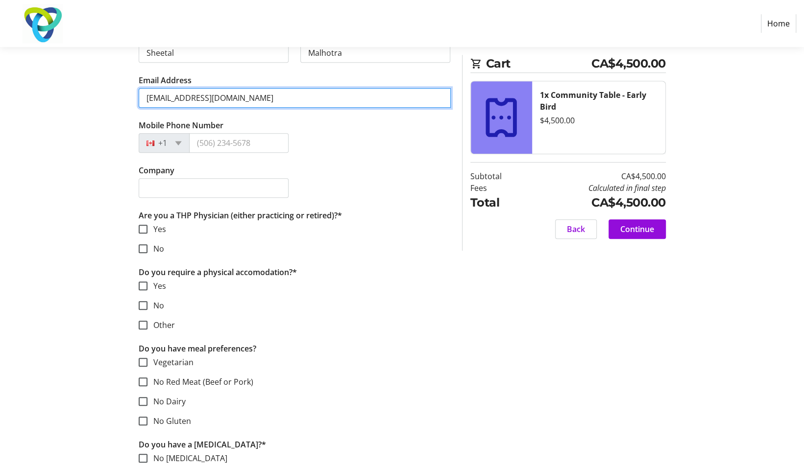
scroll to position [2719, 0]
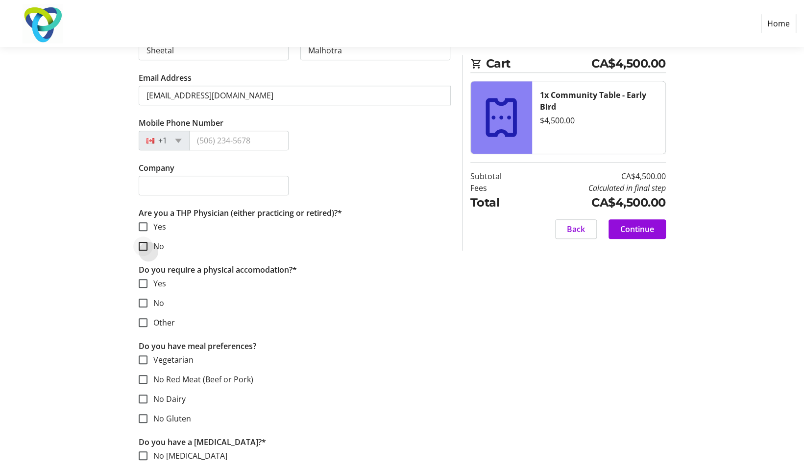
click at [143, 248] on div at bounding box center [143, 247] width 24 height 24
checkbox input "true"
click at [144, 299] on input "No" at bounding box center [143, 303] width 9 height 9
checkbox input "true"
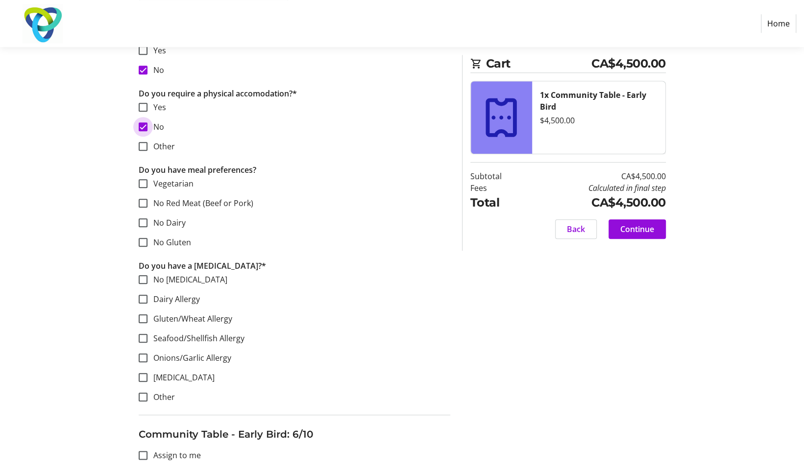
scroll to position [2897, 0]
click at [141, 267] on div at bounding box center [143, 279] width 24 height 24
checkbox input "true"
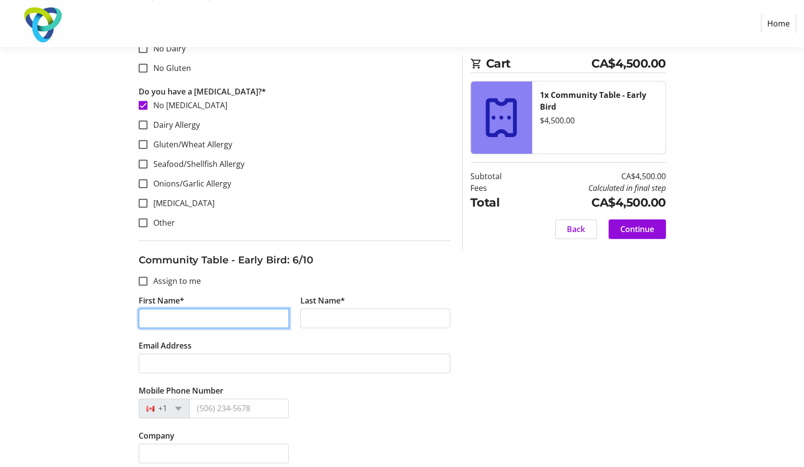
click at [232, 309] on input "First Name*" at bounding box center [214, 319] width 150 height 20
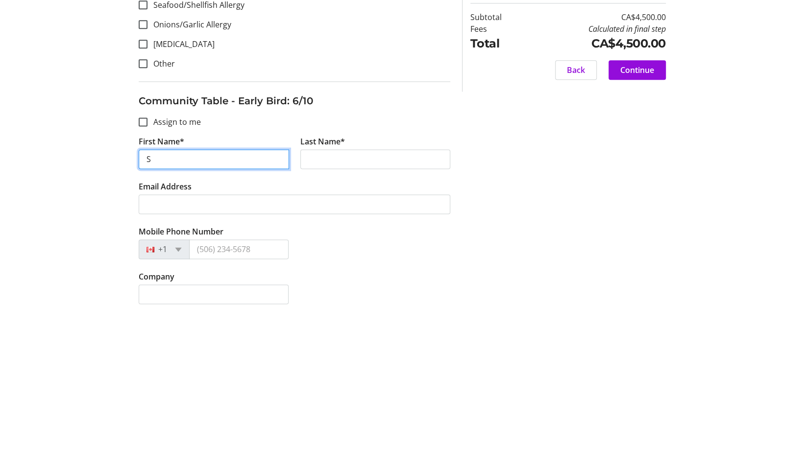
scroll to position [3070, 0]
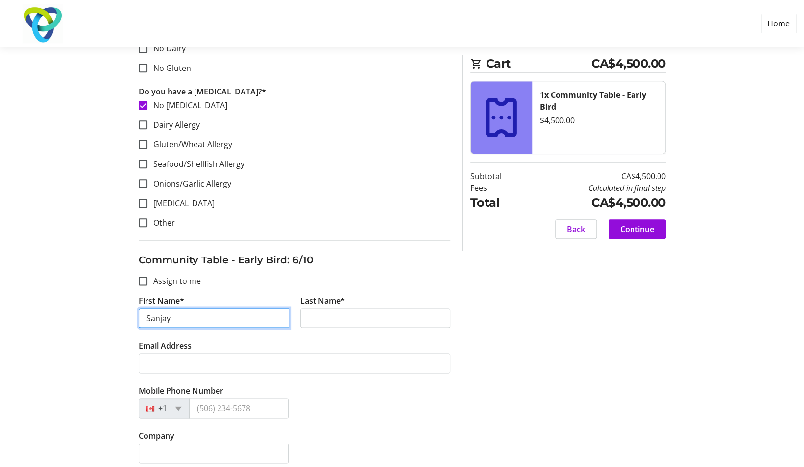
type input "Sanjay"
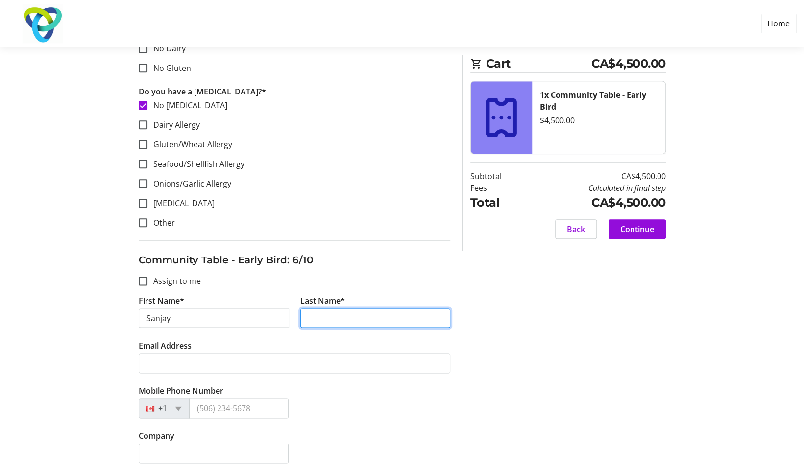
click at [353, 310] on input "Last Name*" at bounding box center [375, 319] width 150 height 20
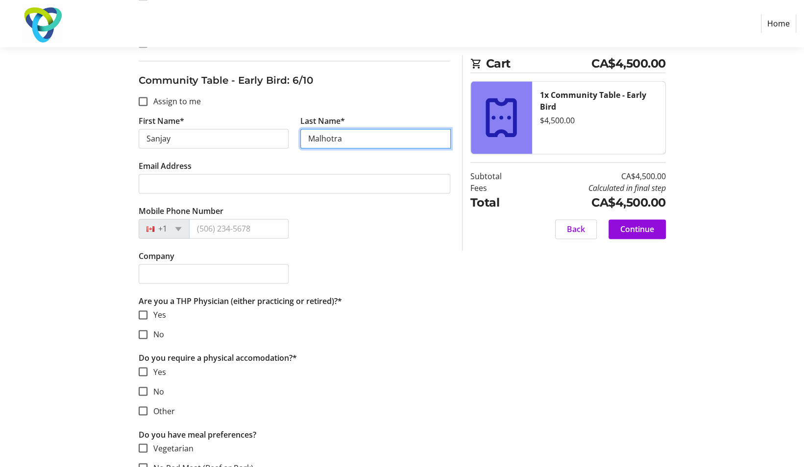
scroll to position [3264, 0]
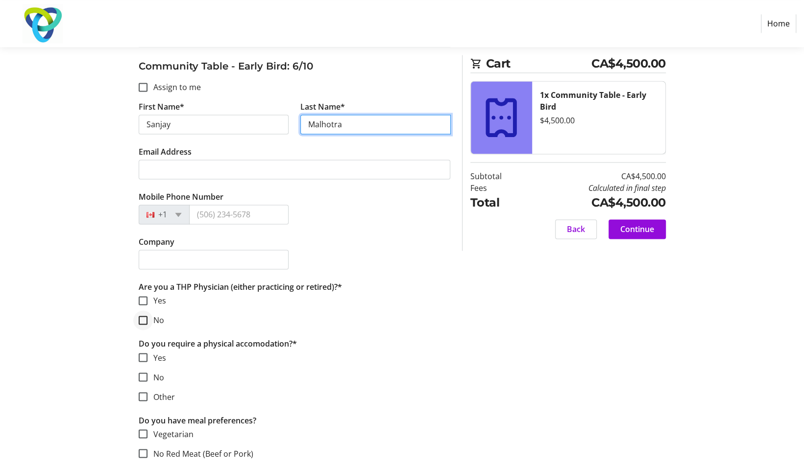
type input "Malhotra"
click at [140, 320] on div at bounding box center [143, 321] width 24 height 24
checkbox input "true"
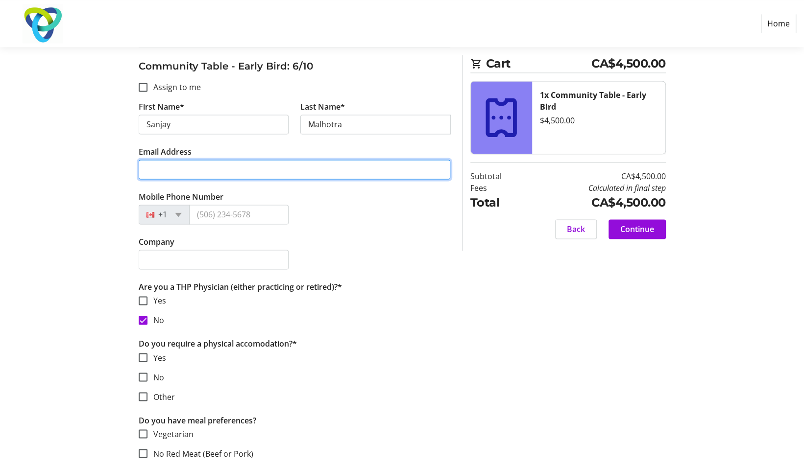
click at [264, 160] on input "Email Address" at bounding box center [295, 170] width 312 height 20
type input "[EMAIL_ADDRESS][DOMAIN_NAME]"
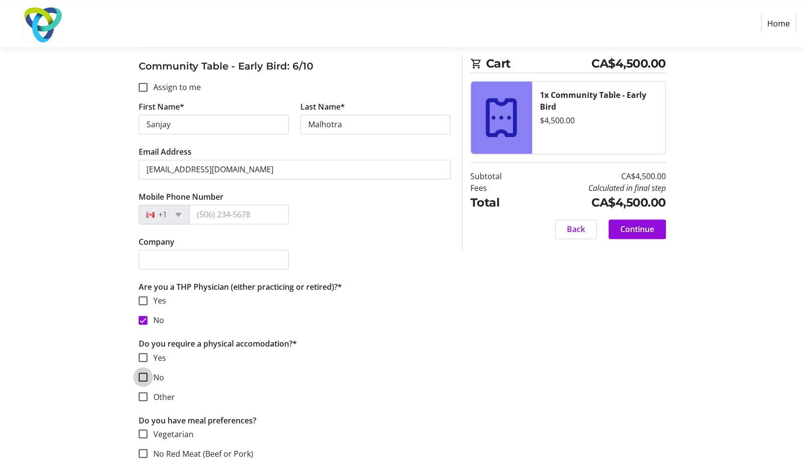
click at [139, 373] on input "No" at bounding box center [143, 377] width 9 height 9
checkbox input "true"
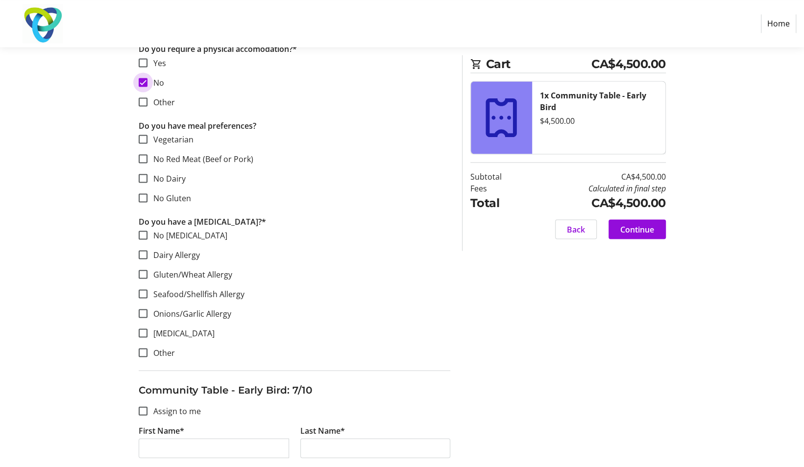
scroll to position [3554, 0]
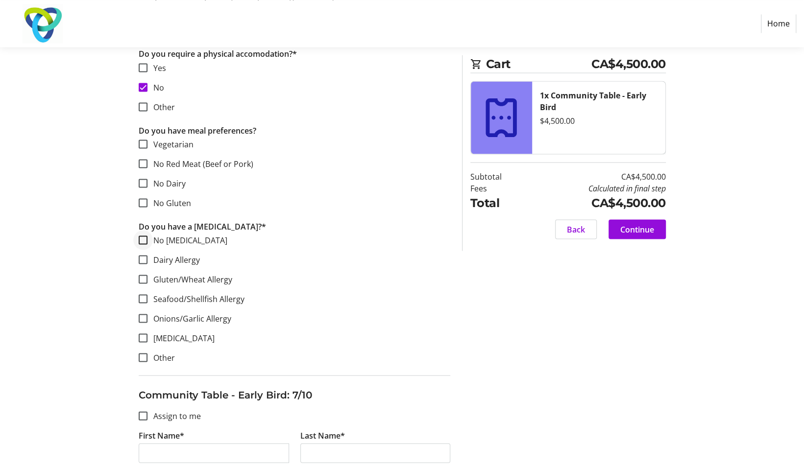
click at [139, 239] on div at bounding box center [143, 240] width 24 height 24
checkbox input "true"
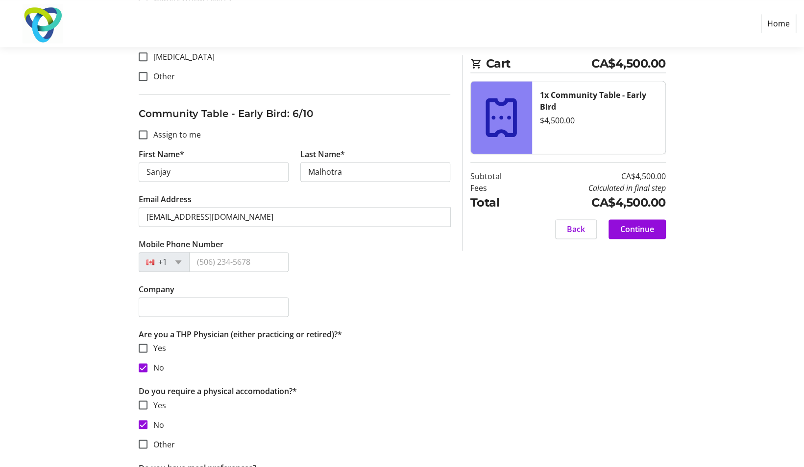
scroll to position [3225, 0]
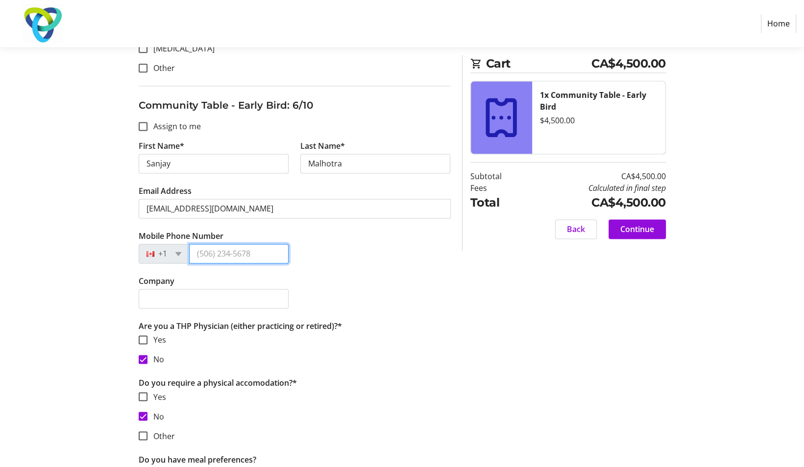
click at [253, 244] on input "Mobile Phone Number" at bounding box center [238, 254] width 99 height 20
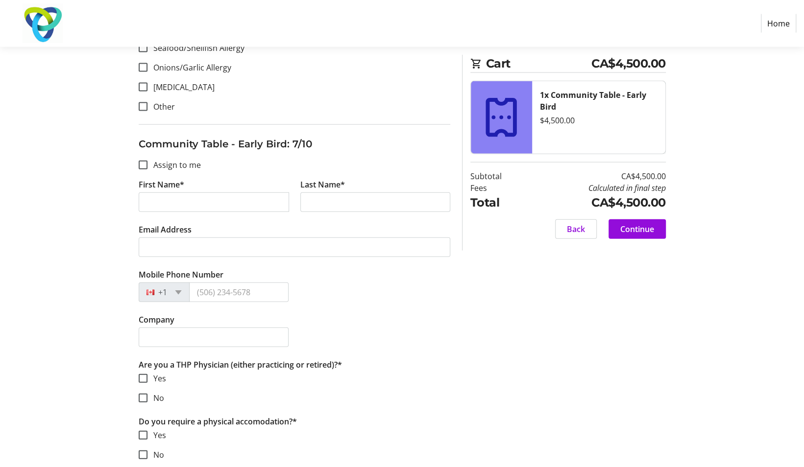
scroll to position [3803, 0]
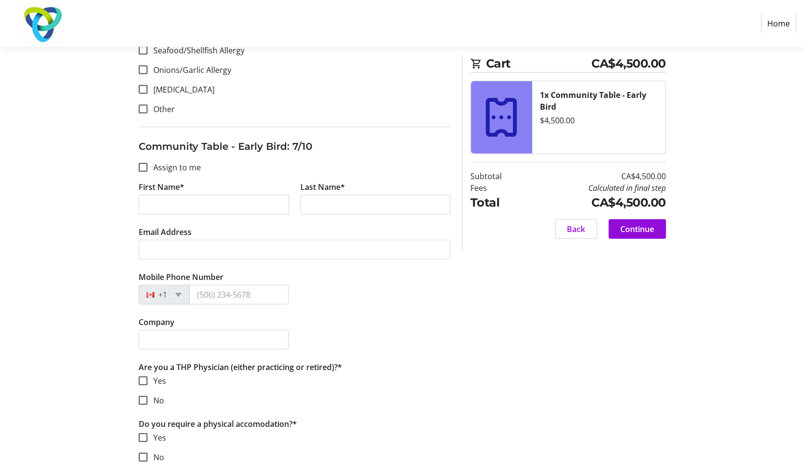
type input "[PHONE_NUMBER]"
click at [237, 195] on input "First Name*" at bounding box center [214, 205] width 150 height 20
type input "Shaheen"
click at [354, 196] on input "Last Name*" at bounding box center [375, 205] width 150 height 20
type input "J"
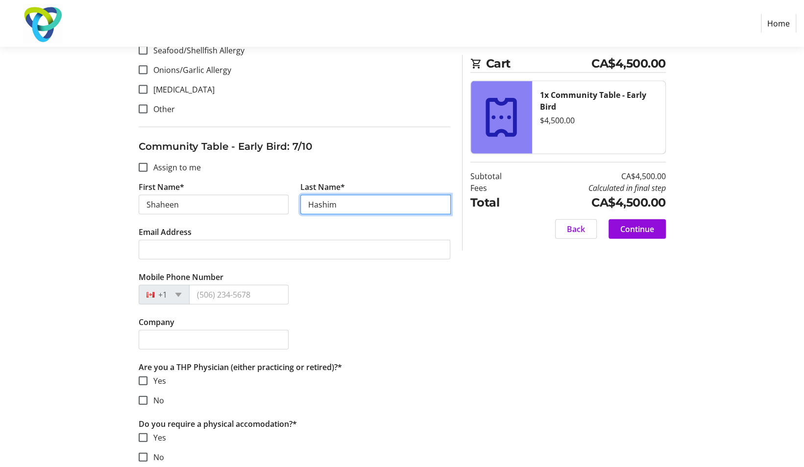
type input "Hashim"
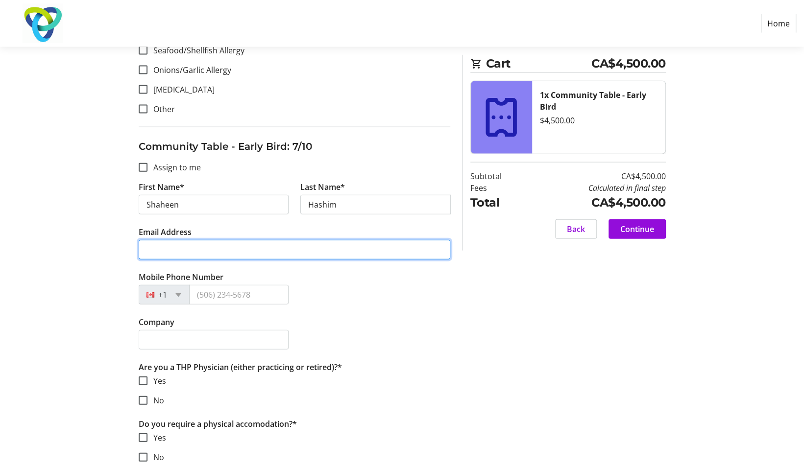
click at [270, 241] on input "Email Address" at bounding box center [295, 250] width 312 height 20
type input "[EMAIL_ADDRESS][DOMAIN_NAME]"
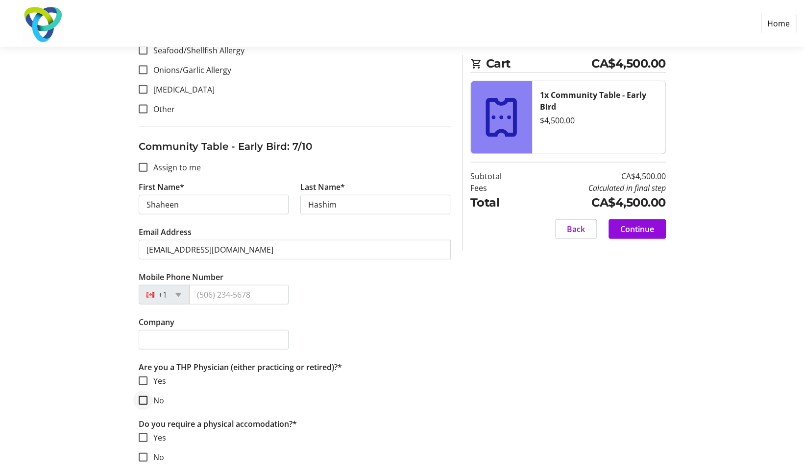
click at [144, 397] on div at bounding box center [143, 401] width 24 height 24
checkbox input "true"
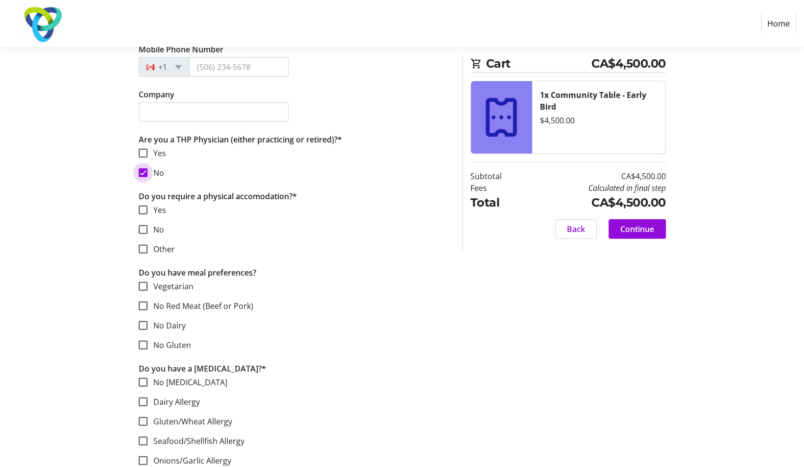
scroll to position [4029, 0]
click at [144, 227] on input "No" at bounding box center [143, 231] width 9 height 9
checkbox input "true"
click at [144, 303] on input "No Red Meat (Beef or Pork)" at bounding box center [143, 307] width 9 height 9
checkbox input "true"
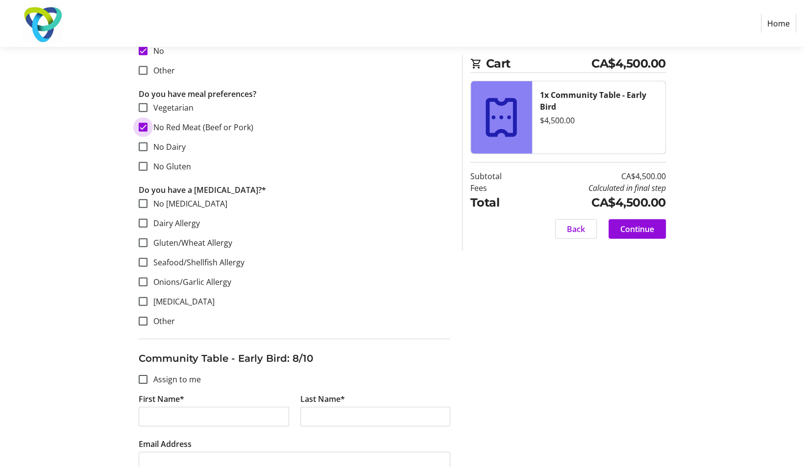
scroll to position [4207, 0]
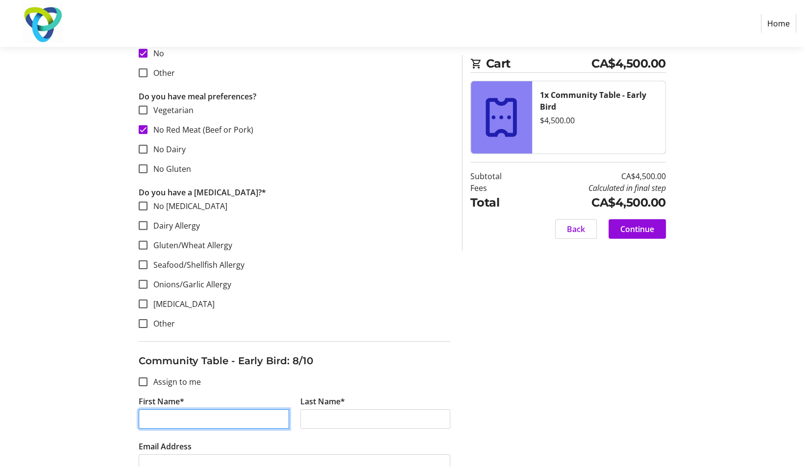
click at [223, 410] on input "First Name*" at bounding box center [214, 420] width 150 height 20
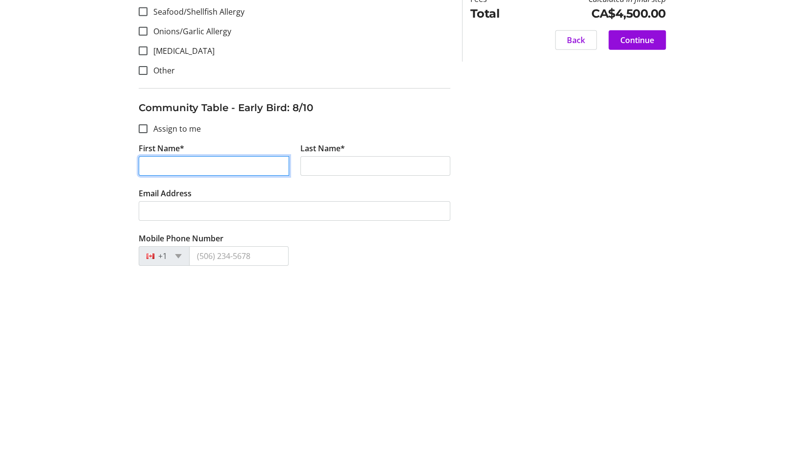
scroll to position [4276, 0]
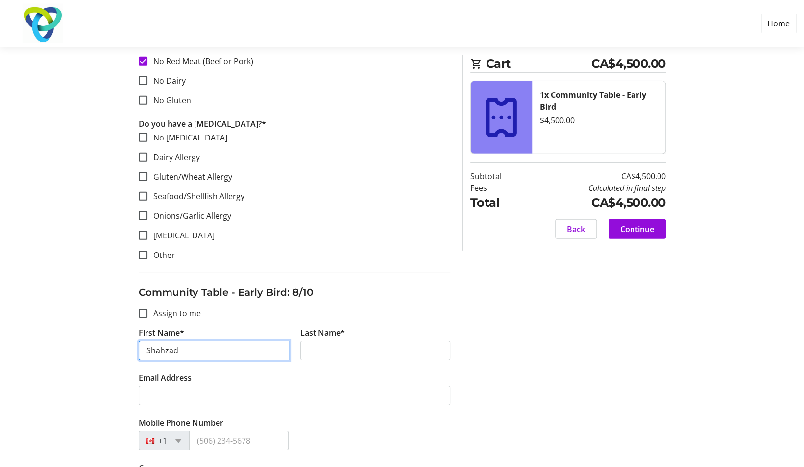
type input "Shahzad"
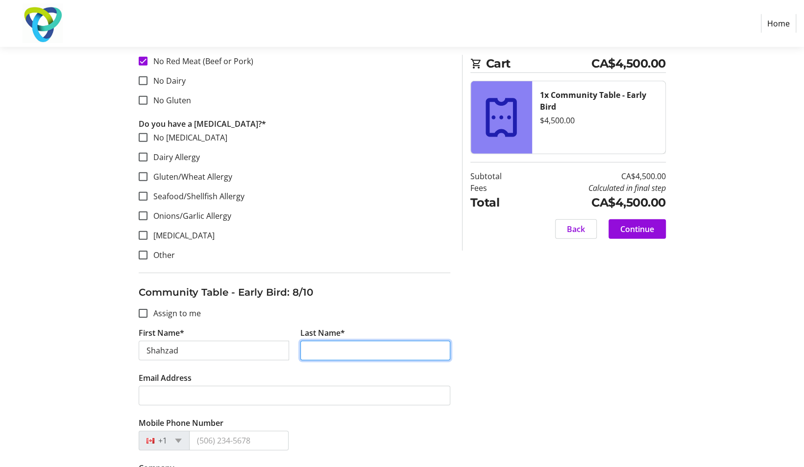
click at [355, 342] on input "Last Name*" at bounding box center [375, 351] width 150 height 20
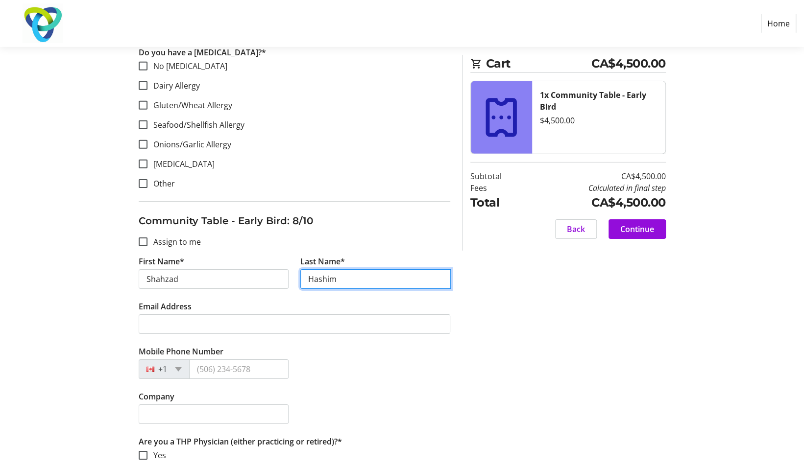
scroll to position [4424, 0]
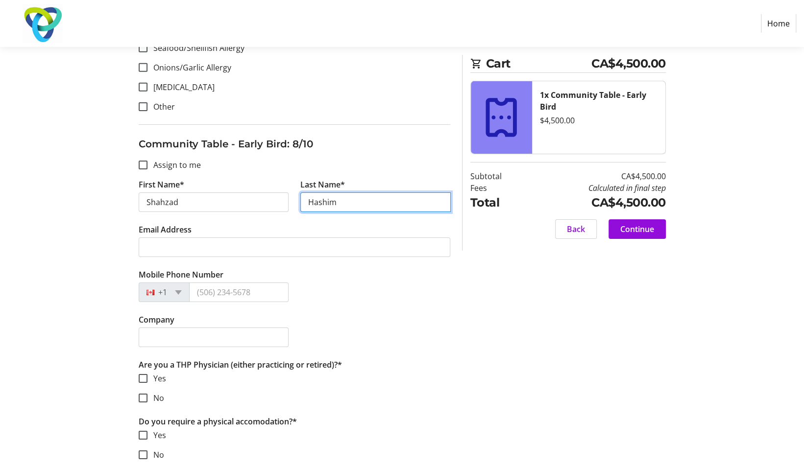
type input "Hashim"
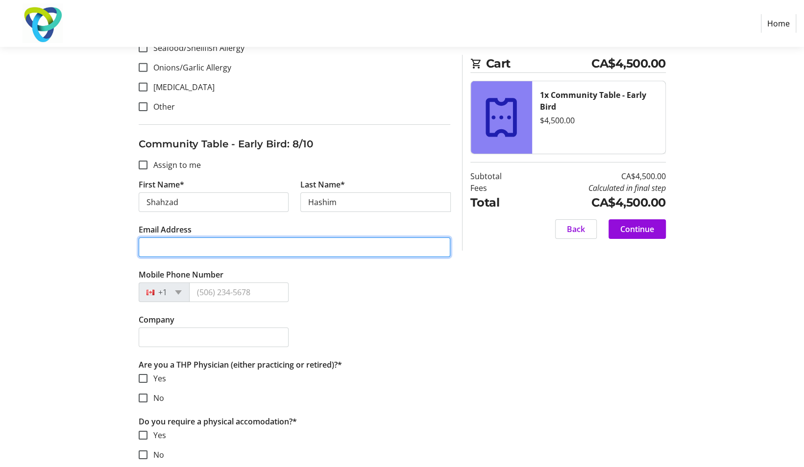
click at [264, 241] on input "Email Address" at bounding box center [295, 248] width 312 height 20
type input "[EMAIL_ADDRESS][DOMAIN_NAME]"
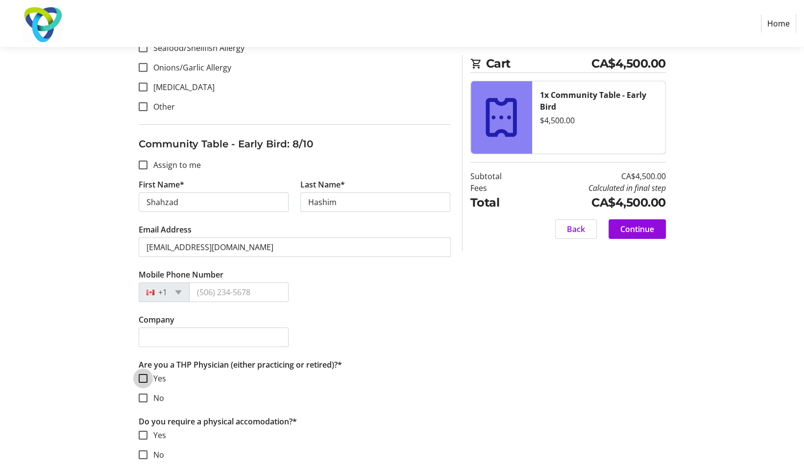
click at [144, 374] on input "Yes" at bounding box center [143, 378] width 9 height 9
checkbox input "true"
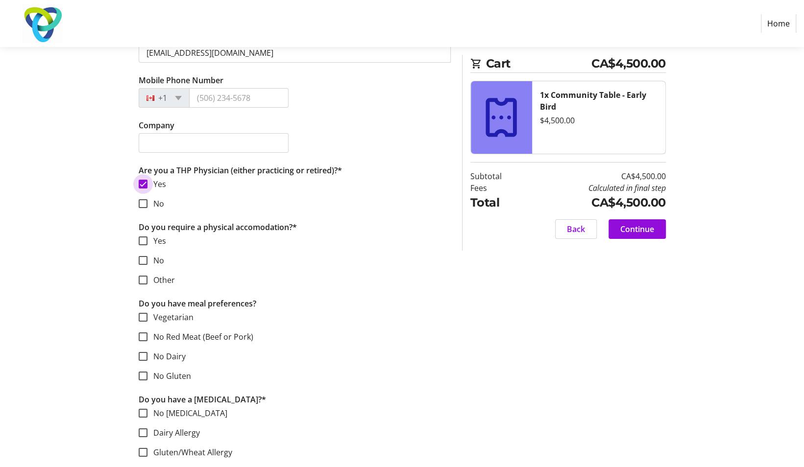
scroll to position [4645, 0]
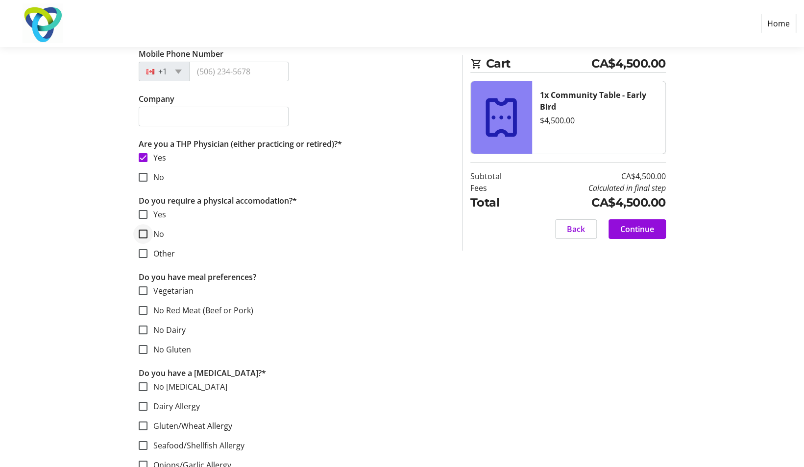
click at [139, 230] on div at bounding box center [143, 234] width 24 height 24
checkbox input "true"
click at [147, 305] on div at bounding box center [143, 311] width 24 height 24
checkbox input "true"
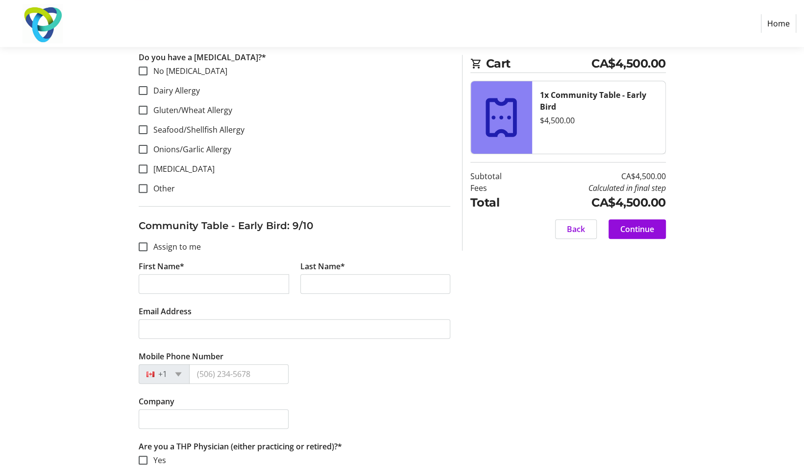
scroll to position [4984, 0]
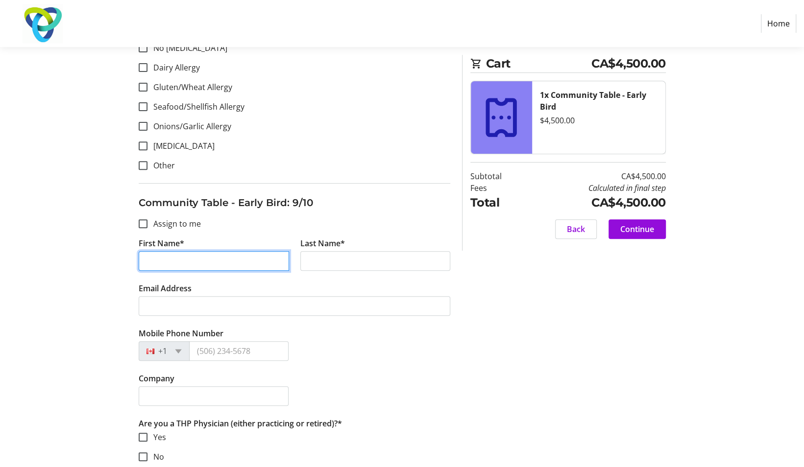
click at [231, 251] on input "First Name*" at bounding box center [214, 261] width 150 height 20
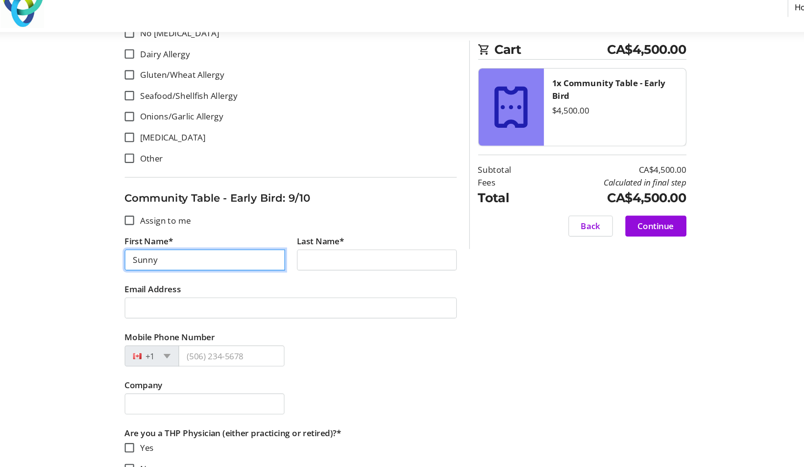
type input "Sunny"
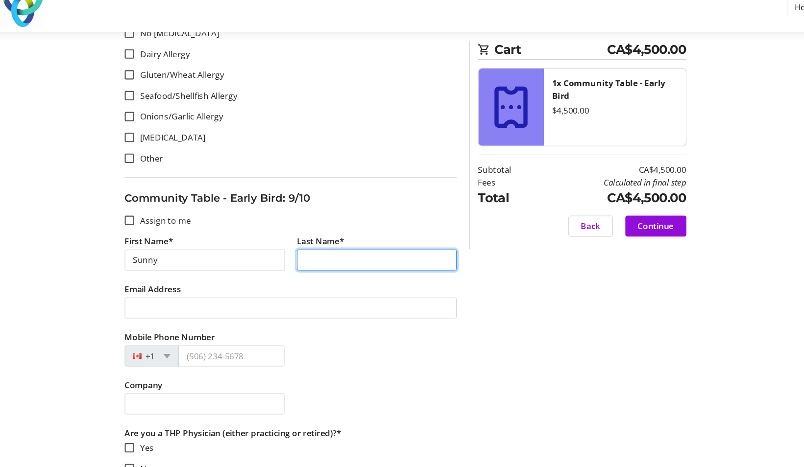
click at [314, 251] on input "Last Name*" at bounding box center [375, 261] width 150 height 20
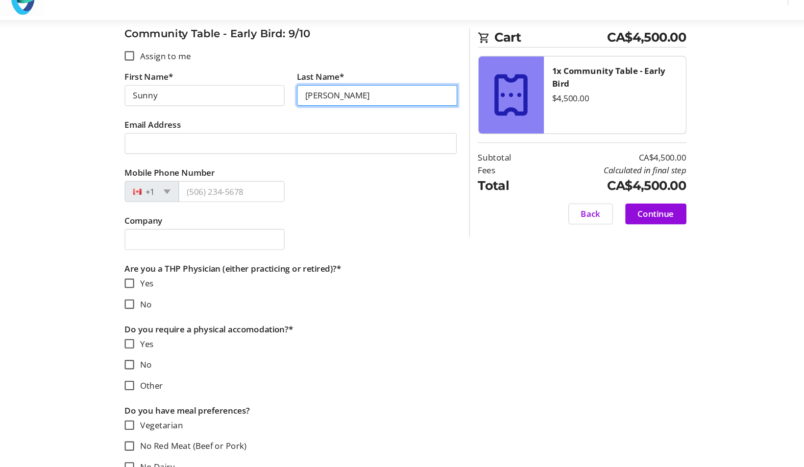
scroll to position [5131, 0]
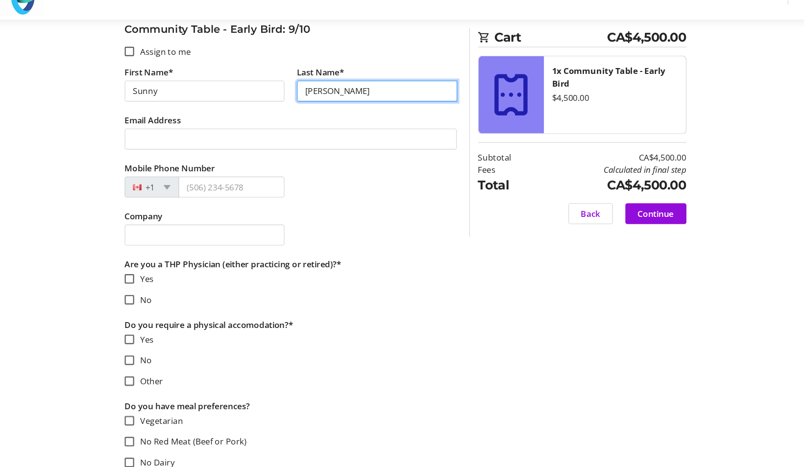
type input "[PERSON_NAME]"
click at [147, 286] on input "Yes" at bounding box center [143, 290] width 9 height 9
checkbox input "true"
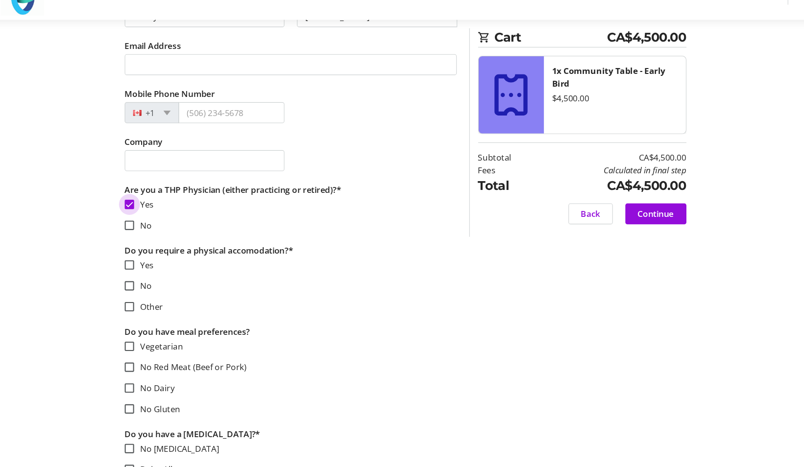
scroll to position [5287, 0]
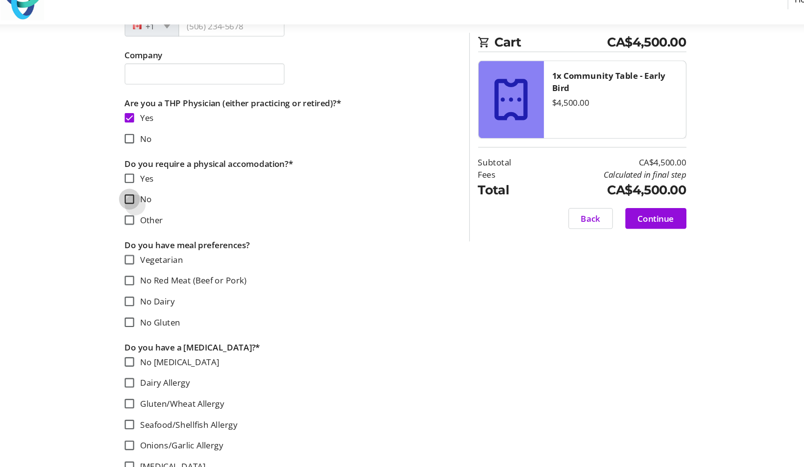
click at [146, 207] on input "No" at bounding box center [143, 211] width 9 height 9
checkbox input "true"
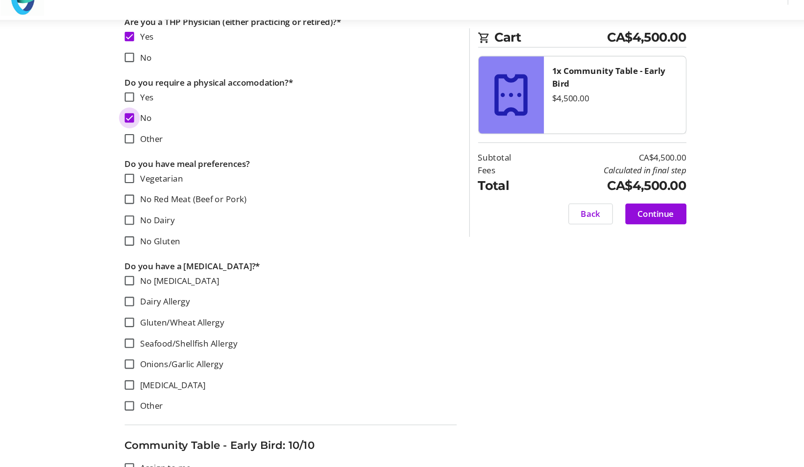
scroll to position [5376, 0]
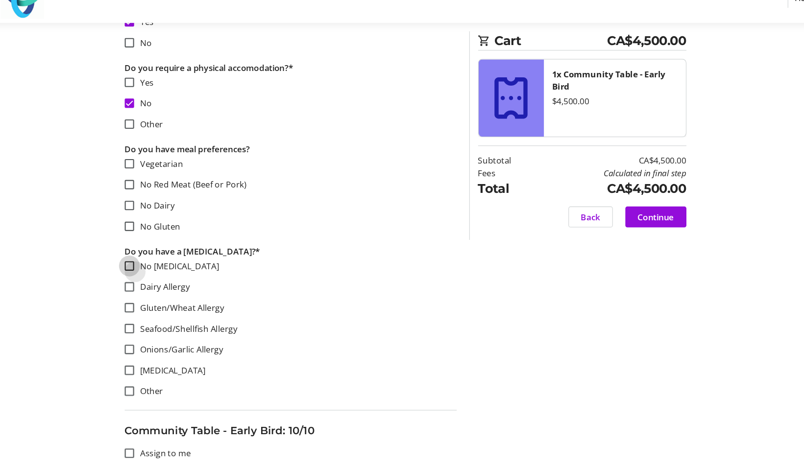
click at [143, 271] on input "No [MEDICAL_DATA]" at bounding box center [143, 275] width 9 height 9
checkbox input "true"
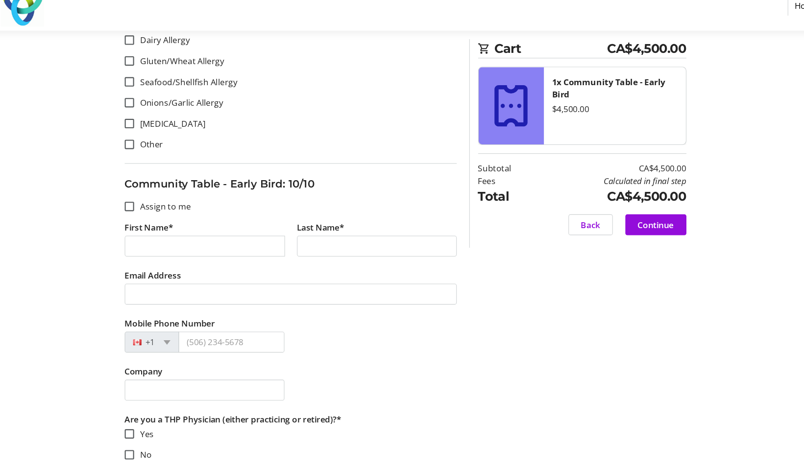
scroll to position [5615, 0]
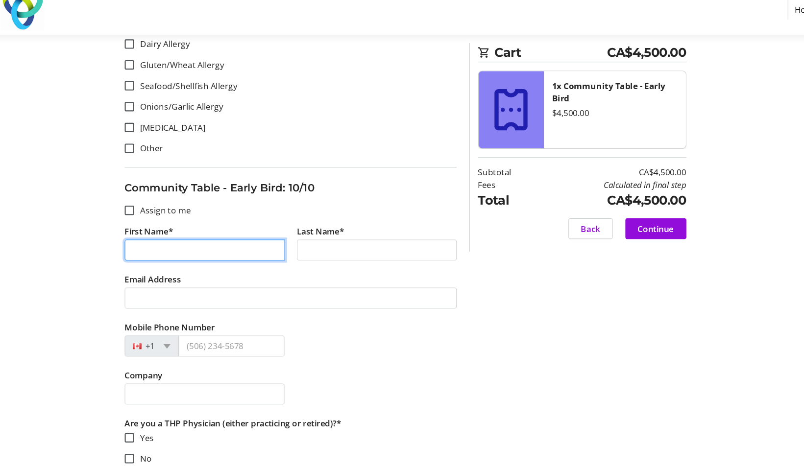
click at [192, 242] on input "First Name*" at bounding box center [214, 250] width 150 height 20
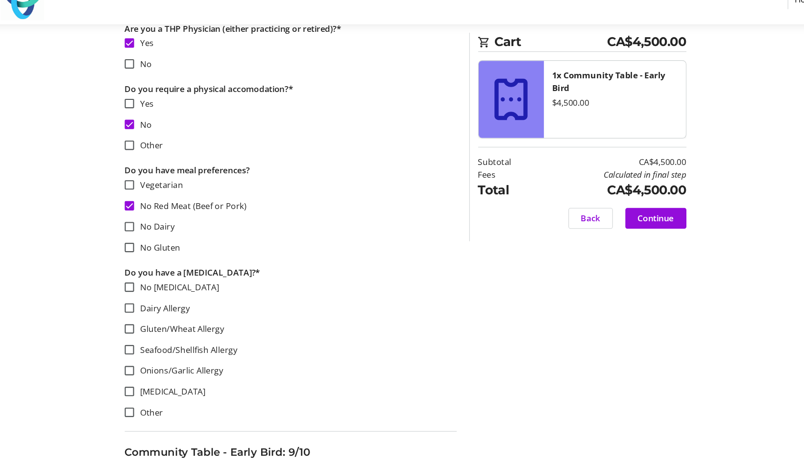
scroll to position [4738, 0]
type input "[PERSON_NAME]"
click at [145, 213] on input "No Red Meat (Beef or Pork)" at bounding box center [143, 217] width 9 height 9
click at [139, 213] on input "No Red Meat (Beef or Pork)" at bounding box center [143, 217] width 9 height 9
checkbox input "true"
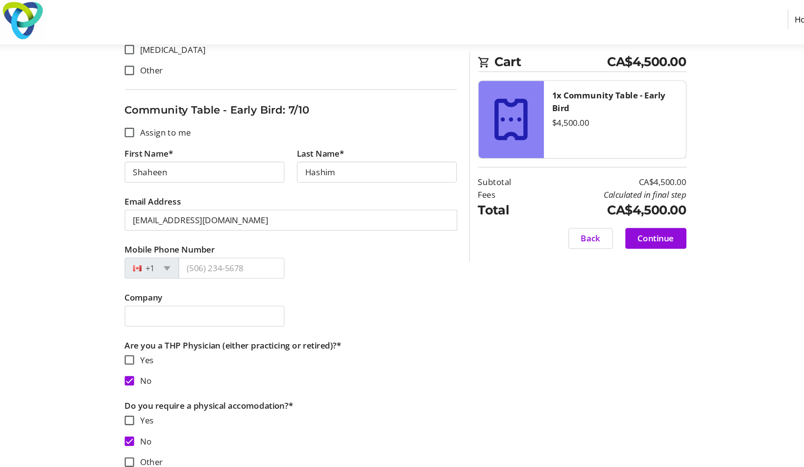
scroll to position [3840, 0]
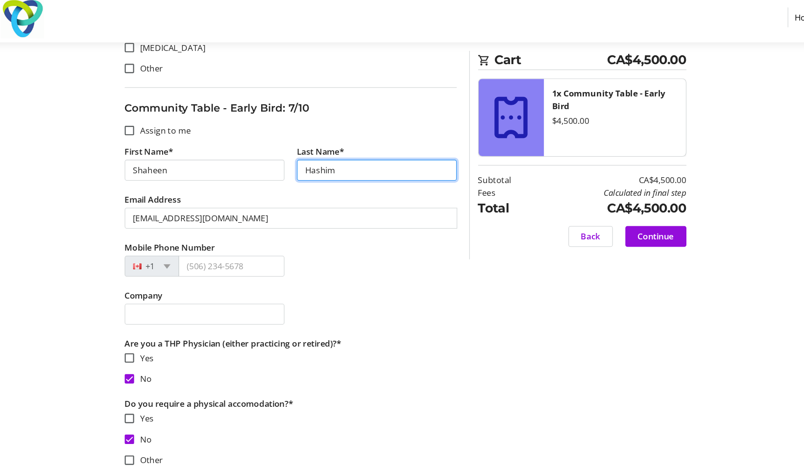
click at [366, 157] on input "Hashim" at bounding box center [375, 167] width 150 height 20
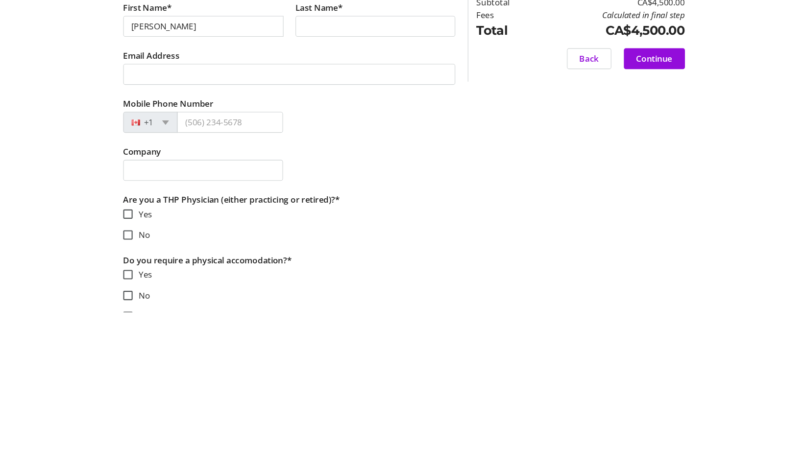
scroll to position [5665, 0]
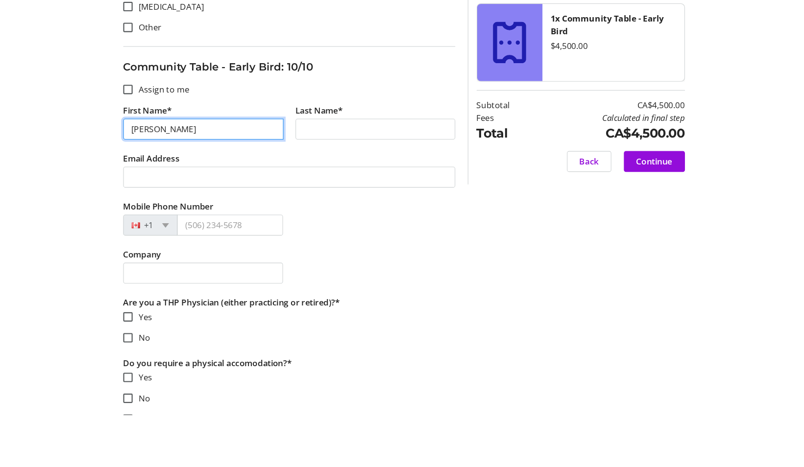
click at [212, 190] on input "[PERSON_NAME]" at bounding box center [214, 199] width 150 height 20
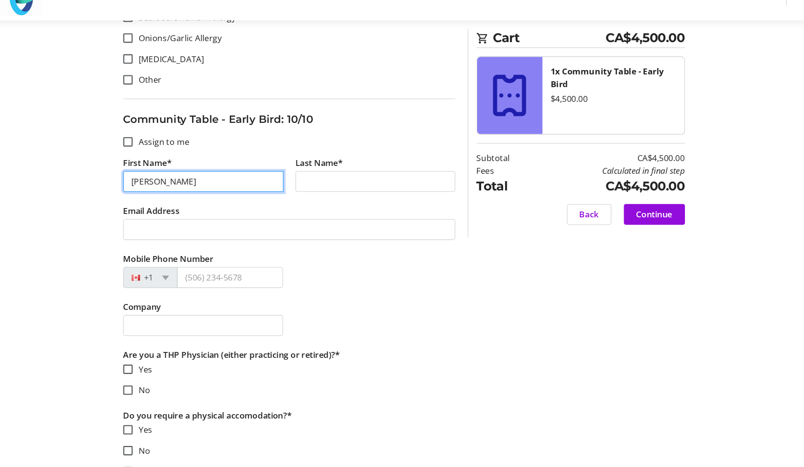
type input "[PERSON_NAME]"
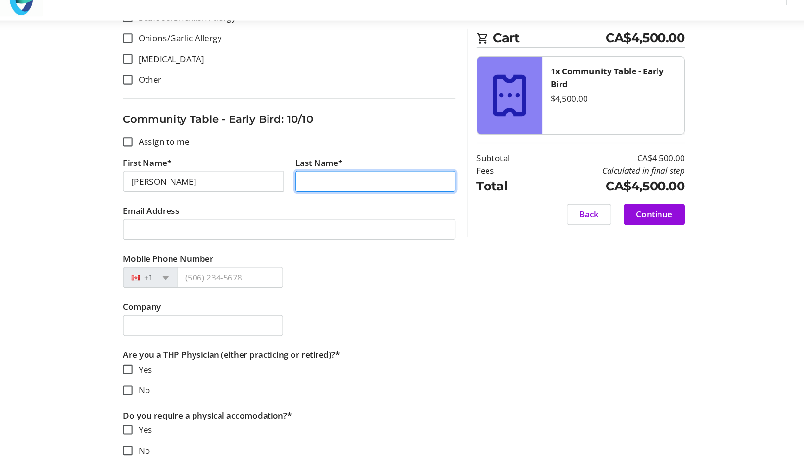
click at [349, 195] on input "Last Name*" at bounding box center [375, 199] width 150 height 20
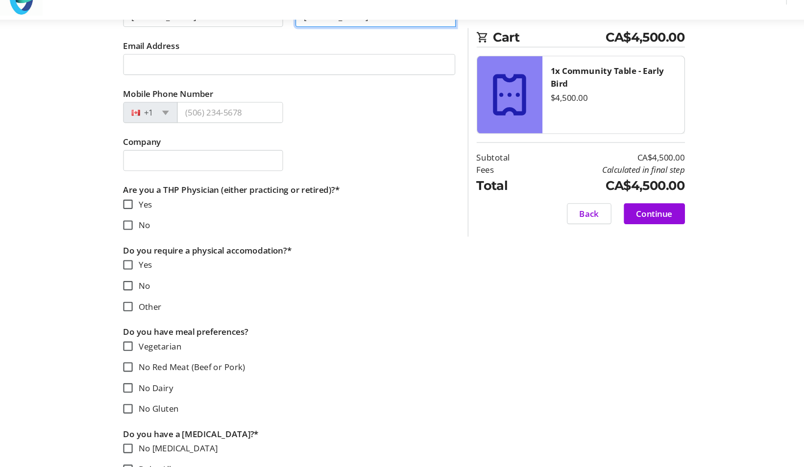
scroll to position [5820, 0]
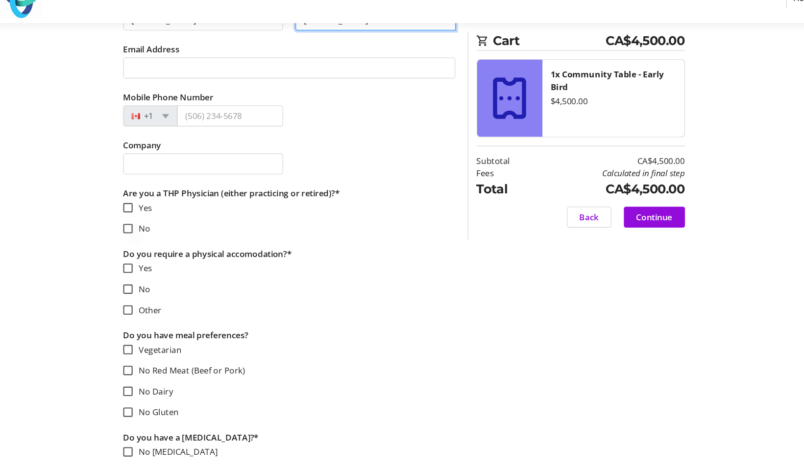
type input "[PERSON_NAME]"
click at [140, 236] on input "No" at bounding box center [143, 240] width 9 height 9
checkbox input "true"
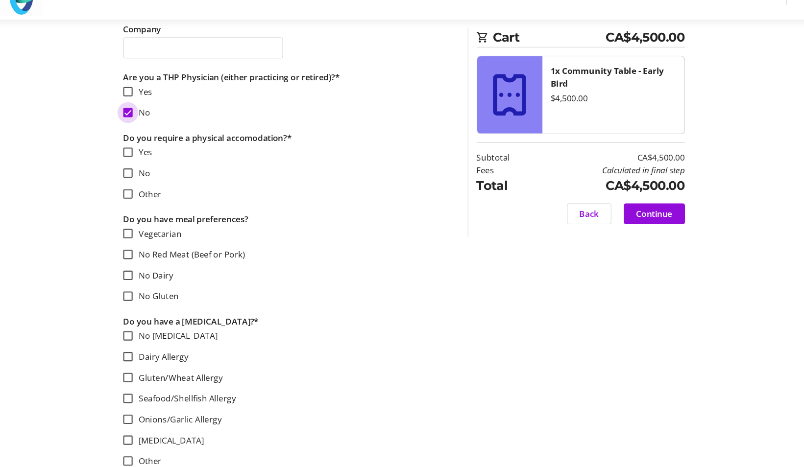
scroll to position [5926, 0]
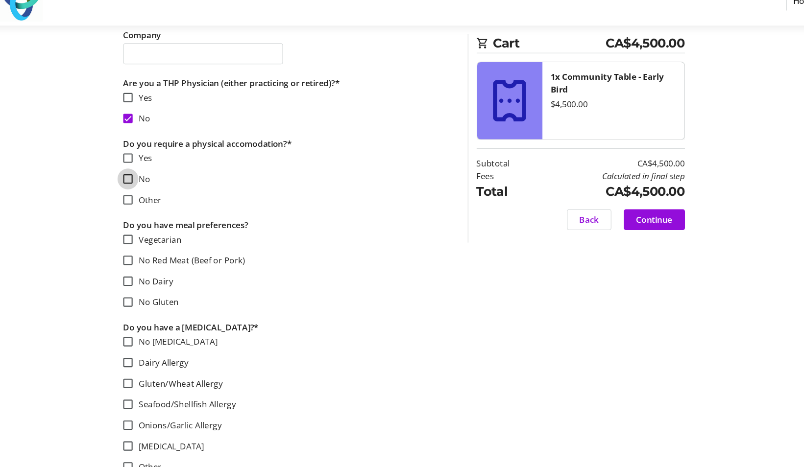
click at [139, 187] on input "No" at bounding box center [143, 191] width 9 height 9
checkbox input "true"
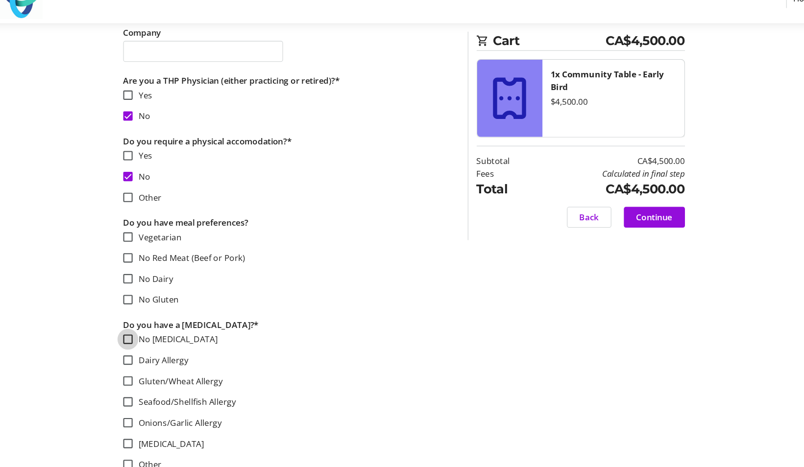
click at [142, 340] on input "No [MEDICAL_DATA]" at bounding box center [143, 344] width 9 height 9
checkbox input "true"
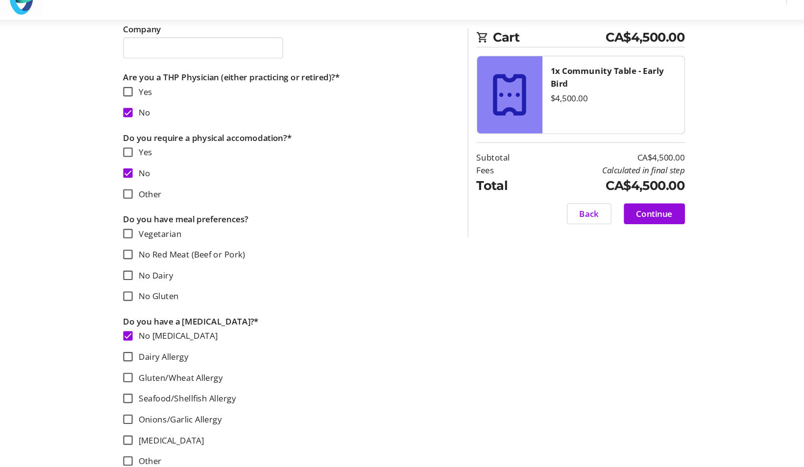
click at [291, 377] on mat-checkbox "Gluten/Wheat Allergy" at bounding box center [295, 383] width 312 height 12
click at [654, 227] on span at bounding box center [637, 230] width 57 height 24
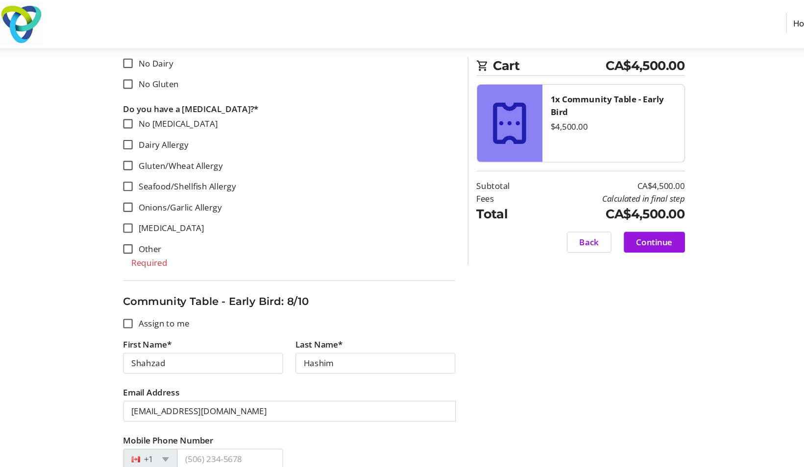
scroll to position [4295, 0]
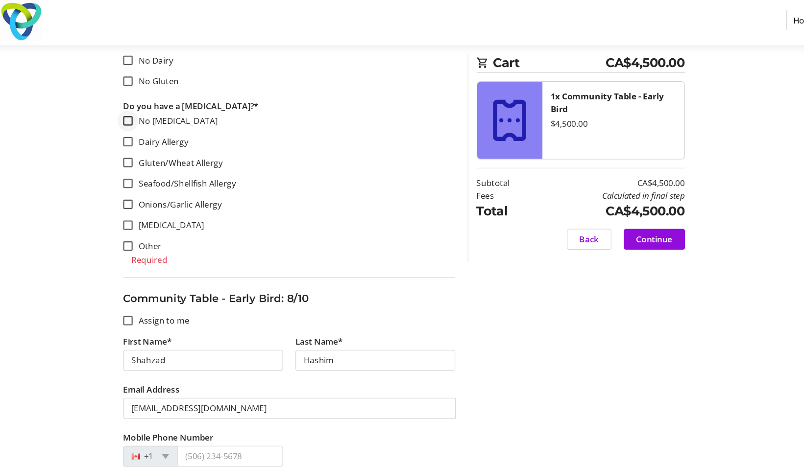
click at [137, 114] on div at bounding box center [143, 118] width 24 height 24
checkbox input "true"
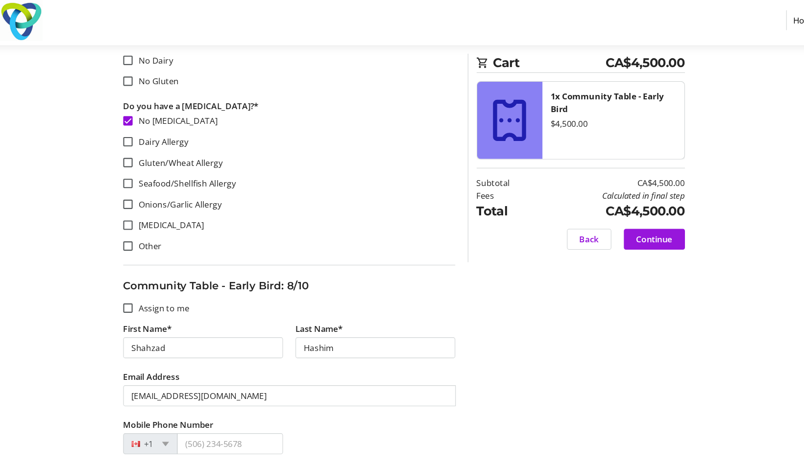
click at [646, 222] on span at bounding box center [637, 230] width 57 height 24
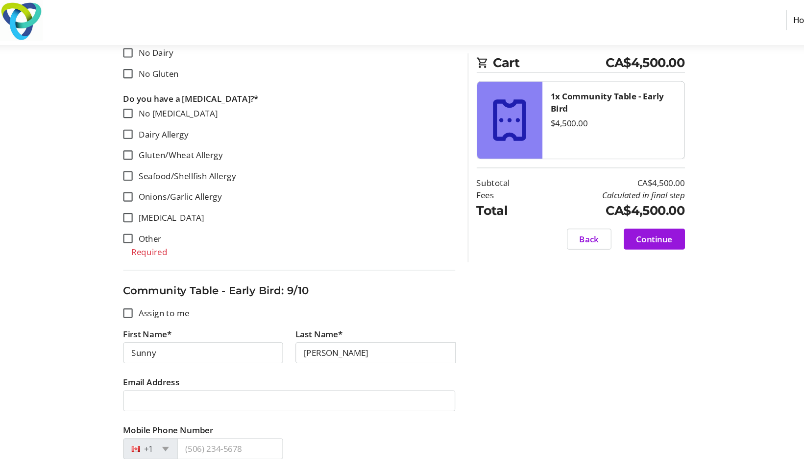
scroll to position [4927, 0]
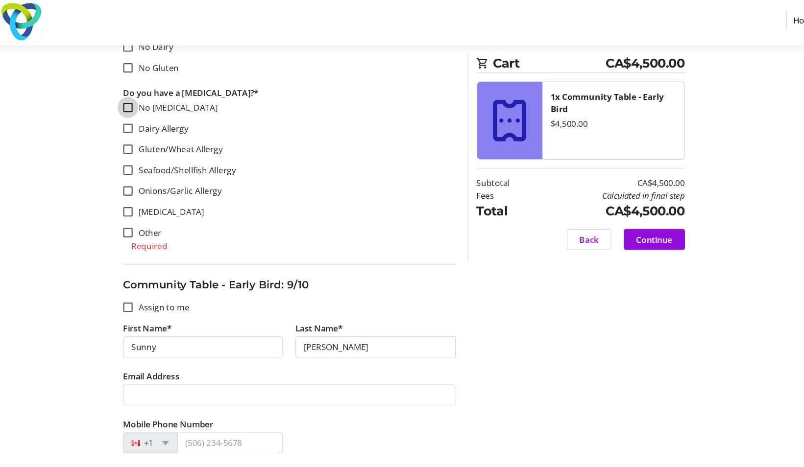
click at [147, 101] on input "No [MEDICAL_DATA]" at bounding box center [143, 105] width 9 height 9
checkbox input "true"
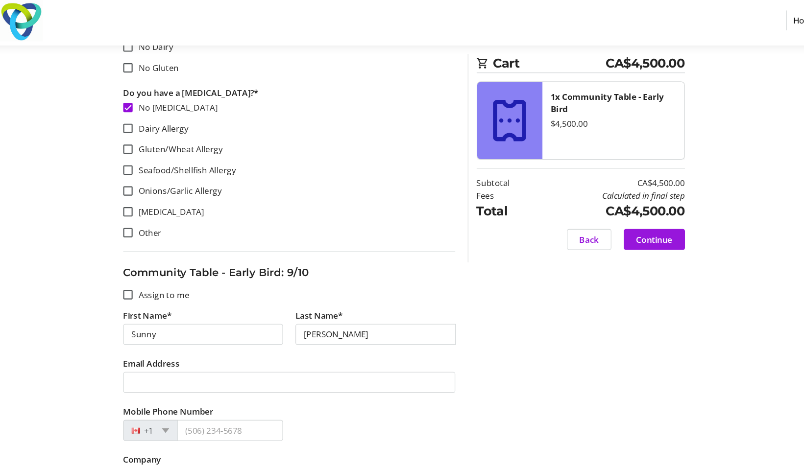
click at [648, 227] on span "Continue" at bounding box center [637, 229] width 34 height 12
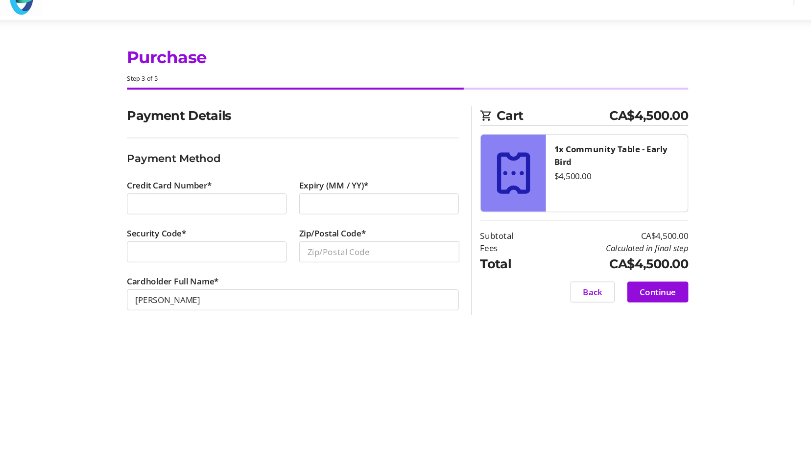
click at [270, 207] on div "Credit Card Number*" at bounding box center [217, 218] width 162 height 45
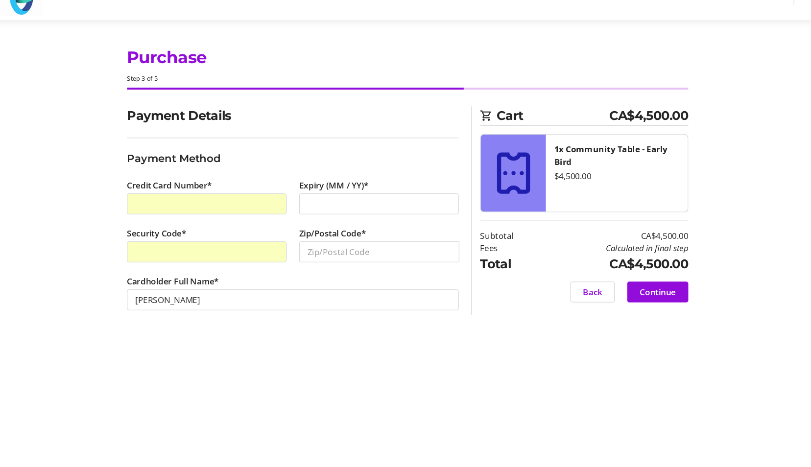
drag, startPoint x: 211, startPoint y: 258, endPoint x: 75, endPoint y: 264, distance: 136.3
click at [75, 264] on section "Purchase Step 3 of 5 Cart CA$4,500.00 1x Community Table - Early Bird $4,500.00…" at bounding box center [405, 257] width 811 height 420
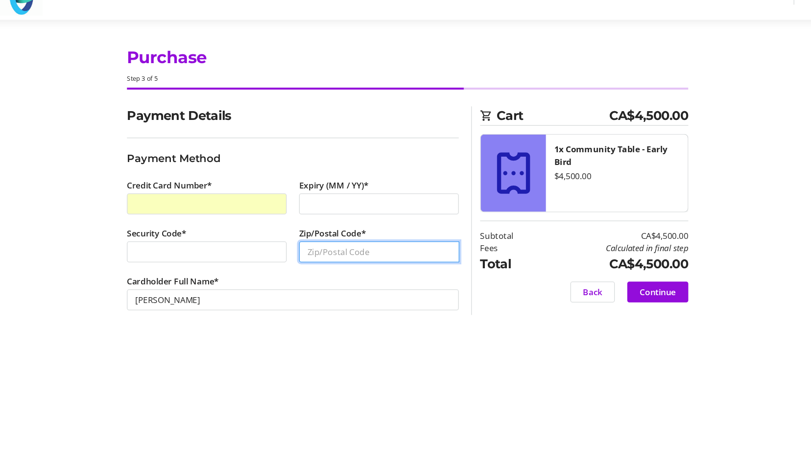
click at [345, 264] on input "Zip/Postal Code*" at bounding box center [379, 265] width 150 height 20
click at [340, 268] on input "Zip/Postal Code*" at bounding box center [379, 265] width 150 height 20
type input "l6l4a6"
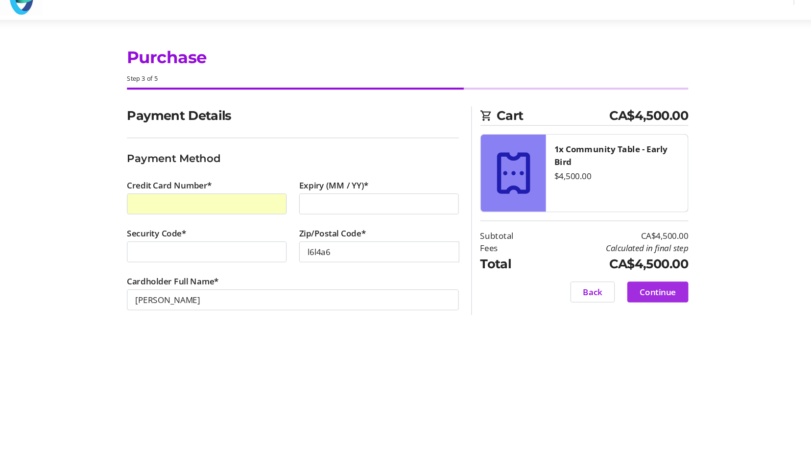
click at [654, 294] on span at bounding box center [640, 303] width 57 height 24
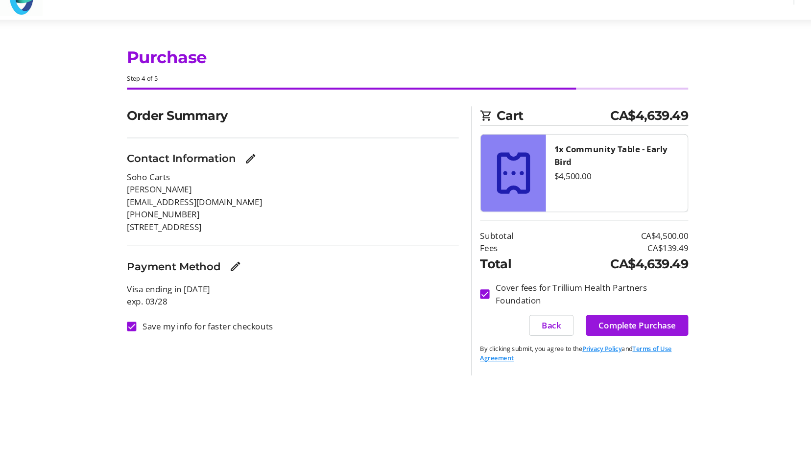
click at [625, 336] on span "Complete Purchase" at bounding box center [621, 334] width 73 height 12
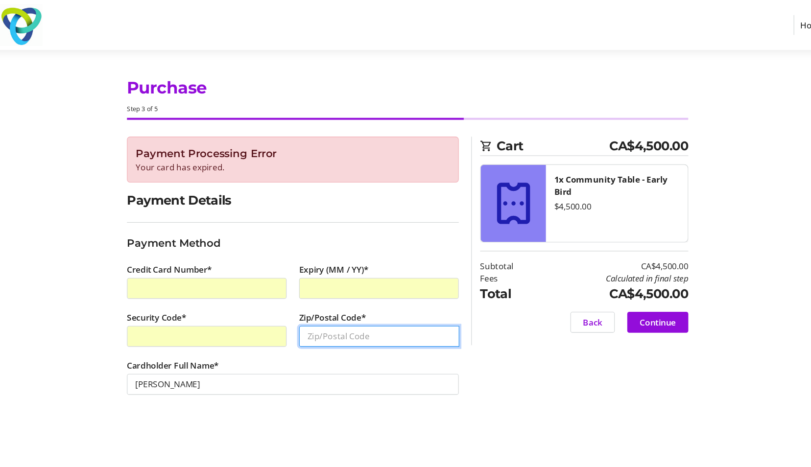
click at [353, 317] on input "Zip/Postal Code*" at bounding box center [379, 316] width 150 height 20
type input "l6l4a6"
click at [650, 309] on span at bounding box center [640, 303] width 57 height 24
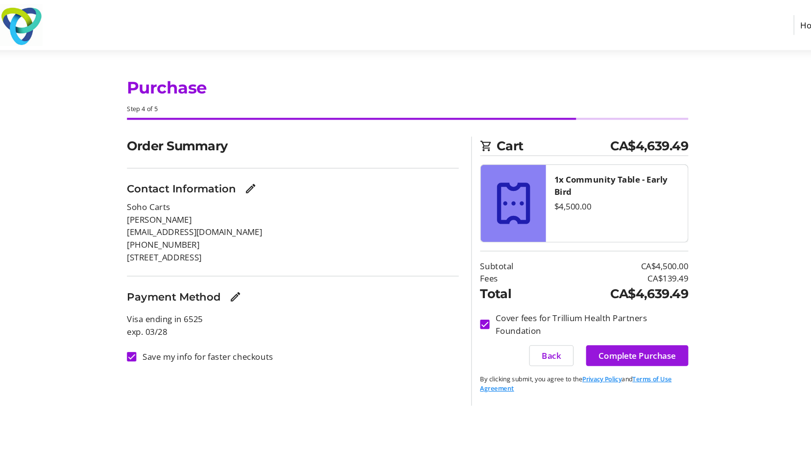
click at [609, 330] on span "Complete Purchase" at bounding box center [621, 334] width 73 height 12
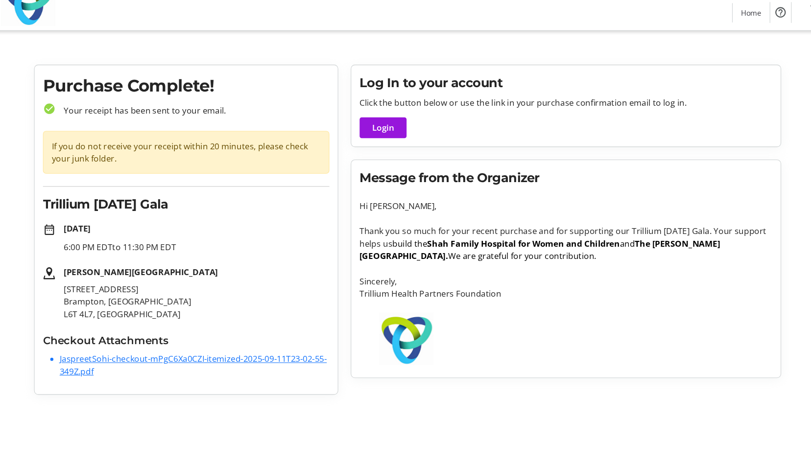
click at [395, 145] on span at bounding box center [383, 149] width 44 height 24
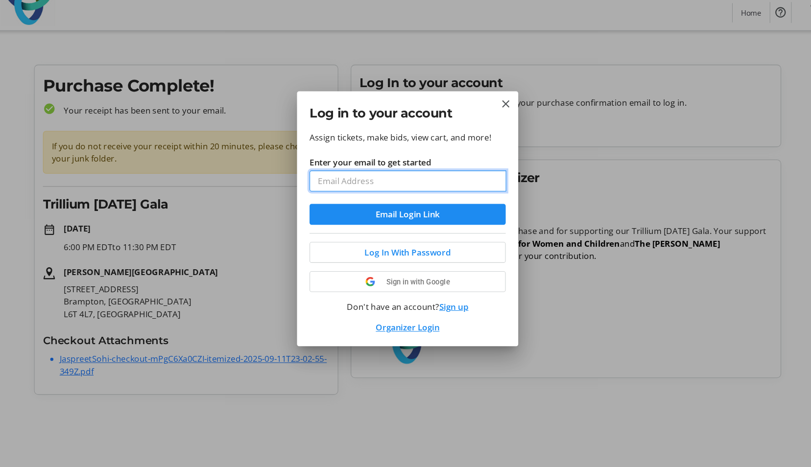
click at [386, 196] on input "Enter your email to get started" at bounding box center [406, 199] width 185 height 20
type input "[EMAIL_ADDRESS][DOMAIN_NAME]"
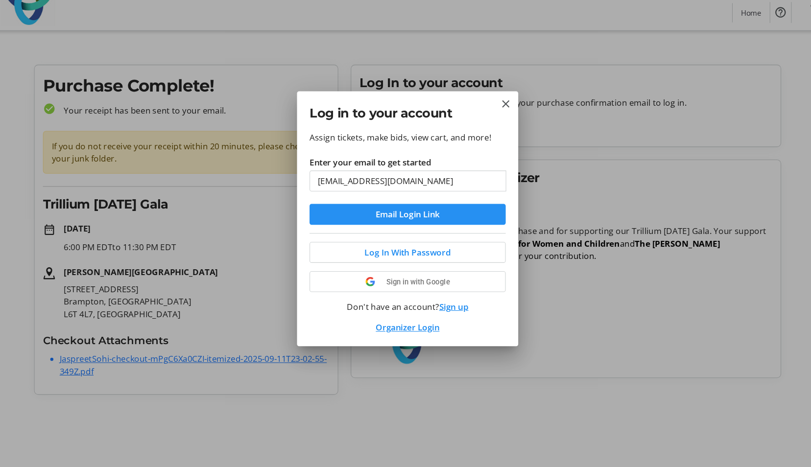
click at [410, 225] on span "Email Login Link" at bounding box center [406, 230] width 60 height 12
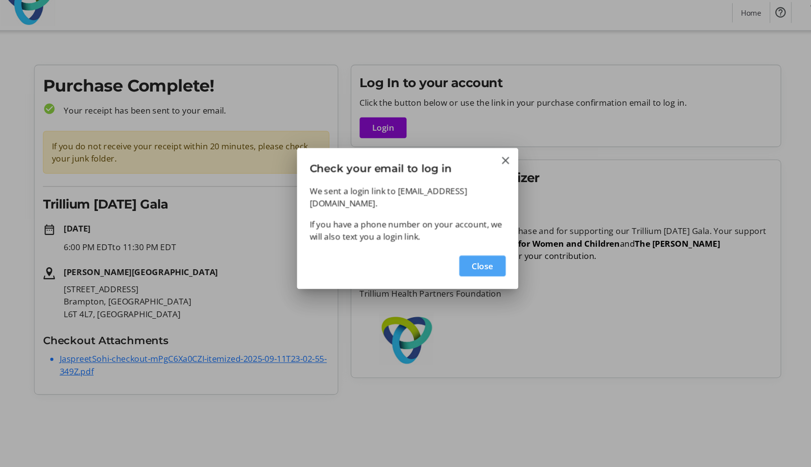
click at [491, 270] on span "button" at bounding box center [476, 279] width 44 height 24
